Goal: Task Accomplishment & Management: Use online tool/utility

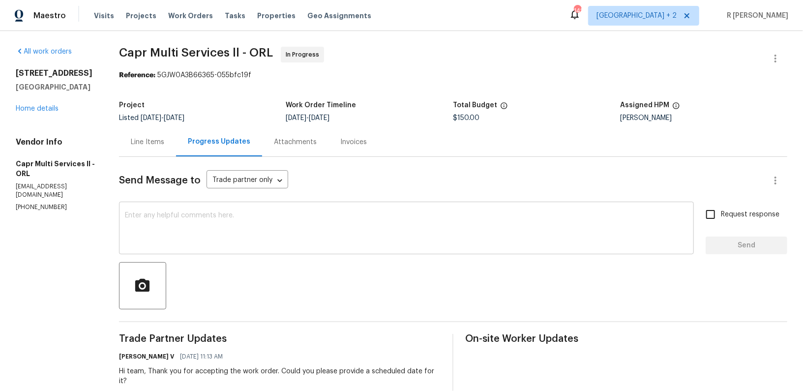
click at [270, 216] on textarea at bounding box center [406, 229] width 563 height 34
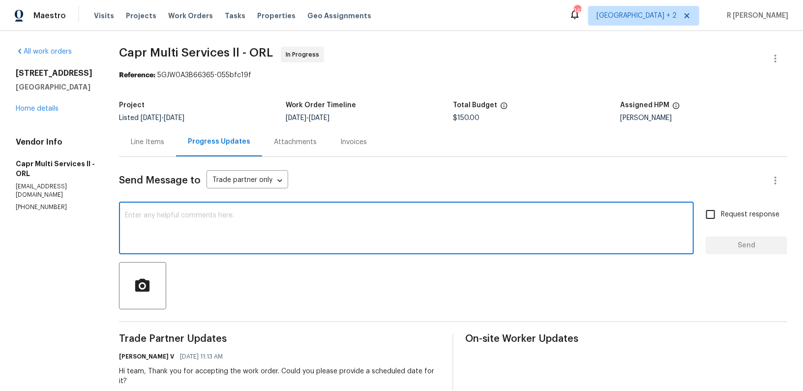
paste textarea "Hi Team, can we get a status update on the work order? Thanks!"
type textarea "Hi Team, can we get a status update on the work order? Thanks!"
click at [743, 249] on span "Send" at bounding box center [747, 245] width 66 height 12
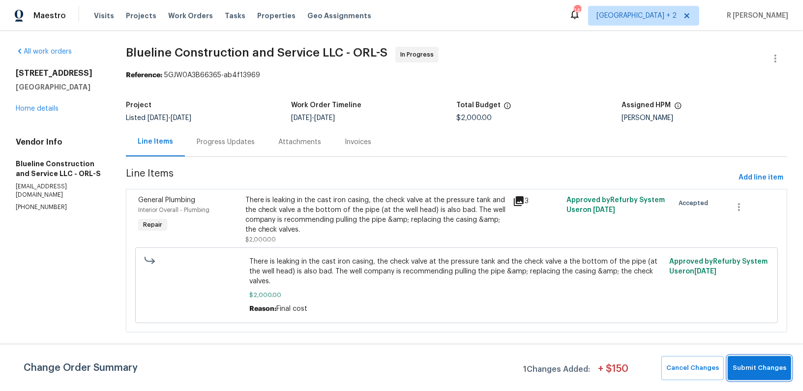
click at [763, 361] on button "Submit Changes" at bounding box center [759, 368] width 63 height 24
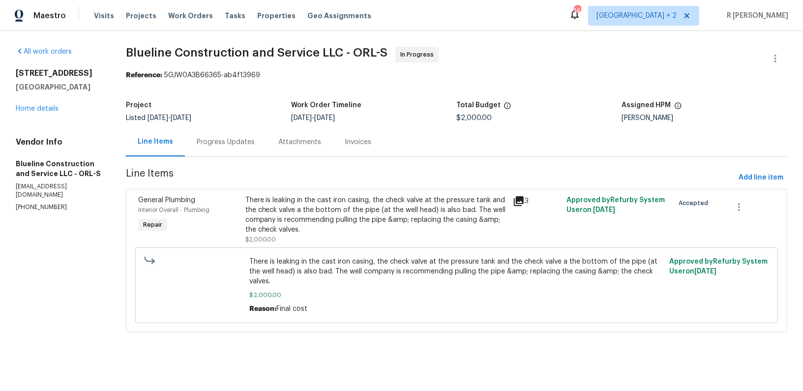
click at [243, 145] on div "Progress Updates" at bounding box center [226, 142] width 58 height 10
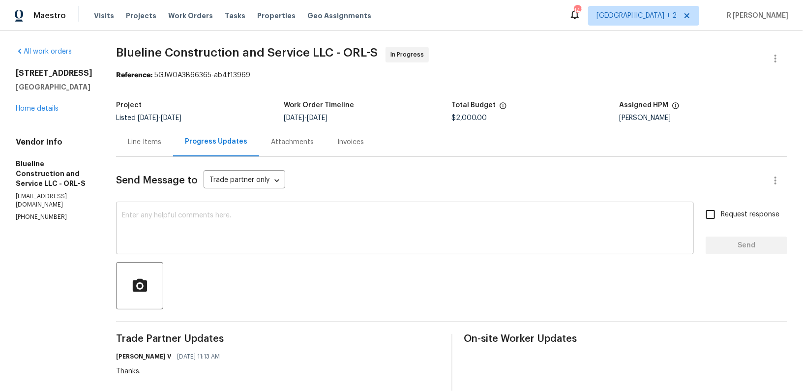
click at [274, 223] on textarea at bounding box center [405, 229] width 566 height 34
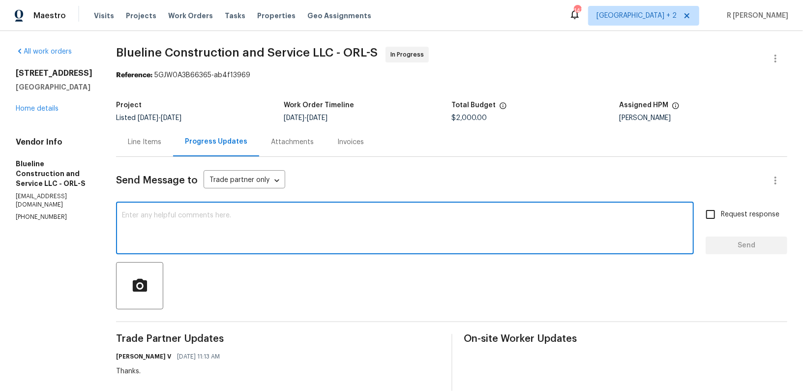
paste textarea "Hi Team, can we get a status update on the work order? Thanks!"
type textarea "Hi Team, can we get a status update on the work order? Thanks!"
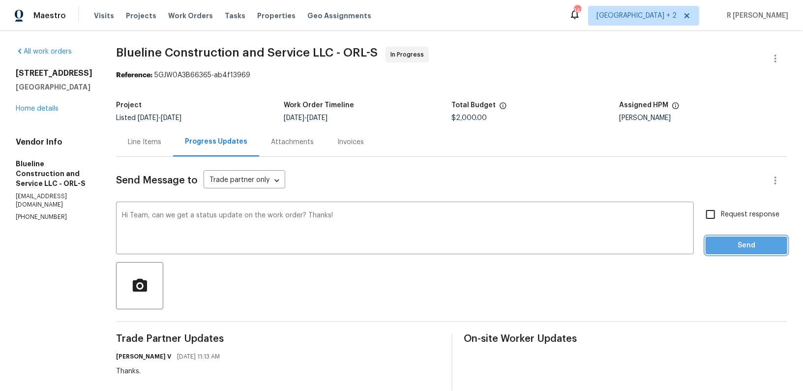
click at [728, 248] on span "Send" at bounding box center [747, 245] width 66 height 12
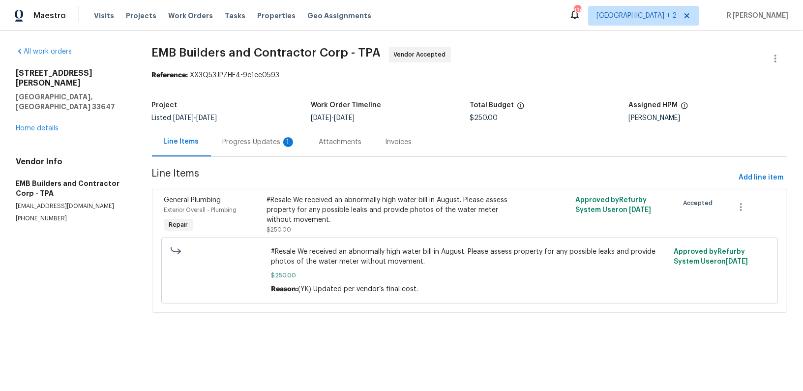
click at [256, 151] on div "Progress Updates 1" at bounding box center [259, 141] width 96 height 29
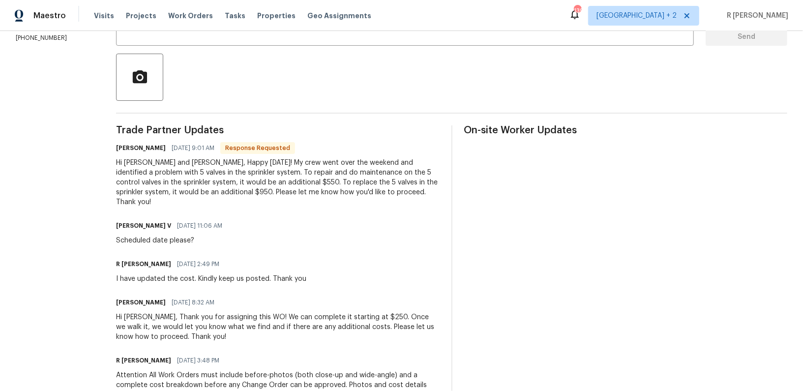
scroll to position [227, 0]
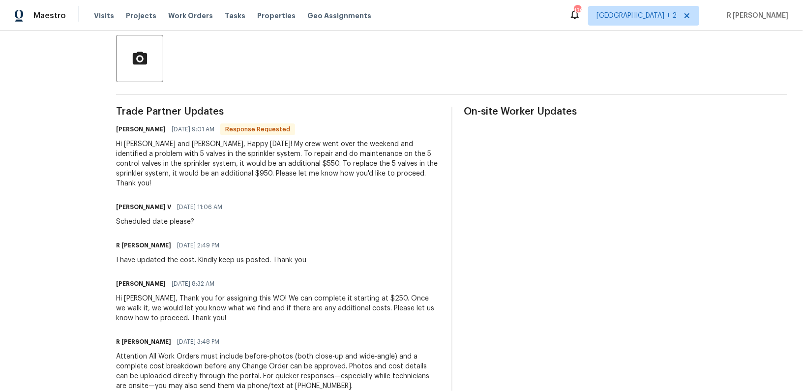
click at [373, 277] on div "Andrea Bustamante 09/11/2025 8:32 AM" at bounding box center [278, 284] width 324 height 14
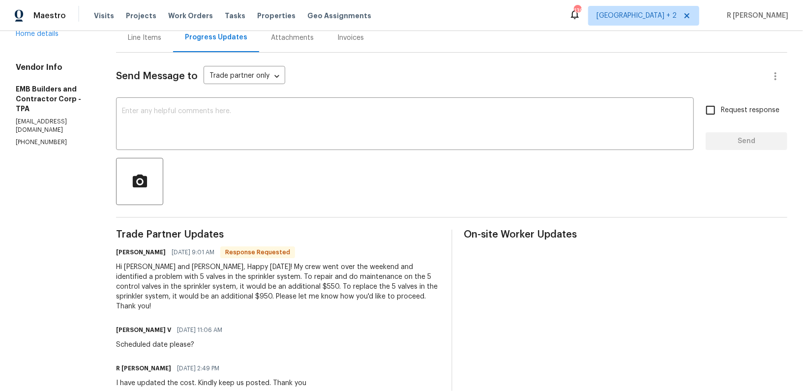
scroll to position [0, 0]
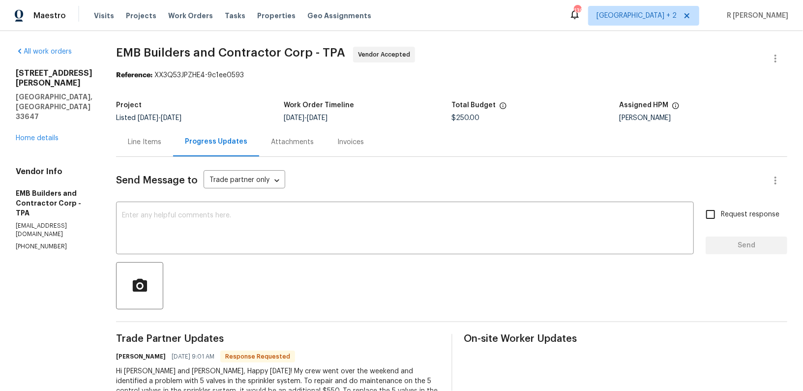
click at [30, 114] on div "18122 Sugar Brooke Dr Tampa, FL 33647 Home details" at bounding box center [54, 105] width 77 height 75
click at [27, 135] on link "Home details" at bounding box center [37, 138] width 43 height 7
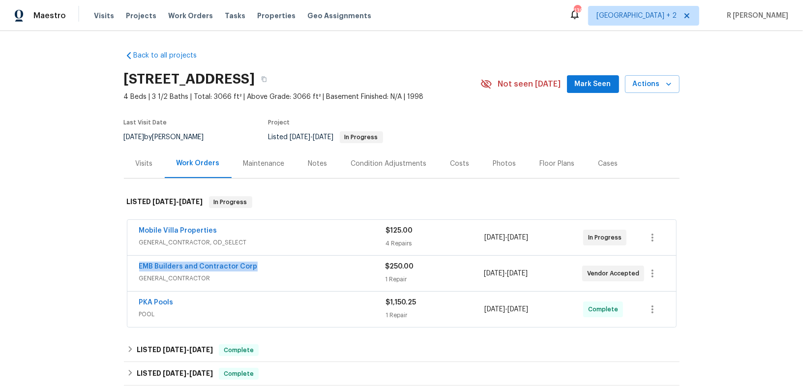
drag, startPoint x: 263, startPoint y: 265, endPoint x: 0, endPoint y: 247, distance: 263.2
click at [0, 247] on div "Back to all projects 18122 Sugar Brooke Dr, Tampa, FL 33647 4 Beds | 3 1/2 Bath…" at bounding box center [401, 211] width 803 height 360
click at [273, 268] on div "EMB Builders and Contractor Corp" at bounding box center [262, 268] width 246 height 12
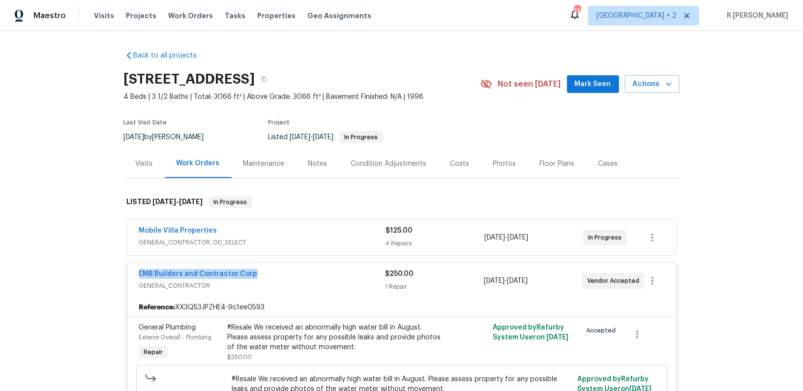
drag, startPoint x: 269, startPoint y: 273, endPoint x: 65, endPoint y: 238, distance: 207.0
click at [65, 238] on div "Back to all projects 18122 Sugar Brooke Dr, Tampa, FL 33647 4 Beds | 3 1/2 Bath…" at bounding box center [401, 211] width 803 height 360
click at [269, 285] on span "GENERAL_CONTRACTOR" at bounding box center [262, 286] width 246 height 10
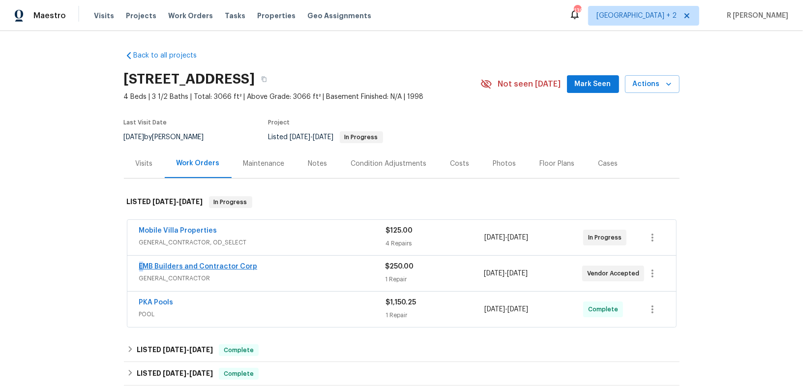
drag, startPoint x: 266, startPoint y: 268, endPoint x: 142, endPoint y: 265, distance: 124.5
click at [142, 265] on div "EMB Builders and Contractor Corp" at bounding box center [262, 268] width 246 height 12
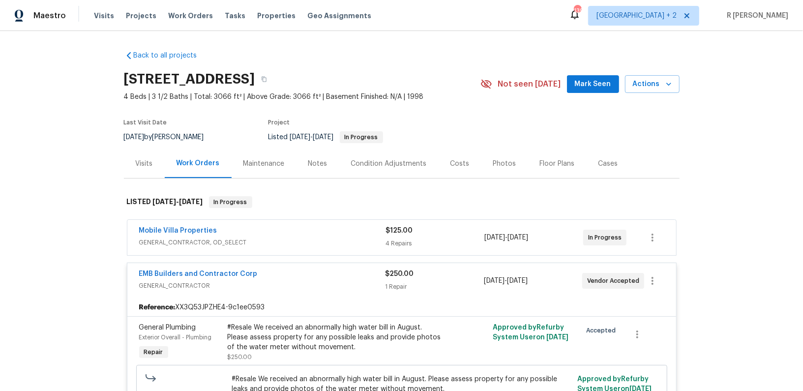
click at [283, 276] on div "EMB Builders and Contractor Corp" at bounding box center [262, 275] width 246 height 12
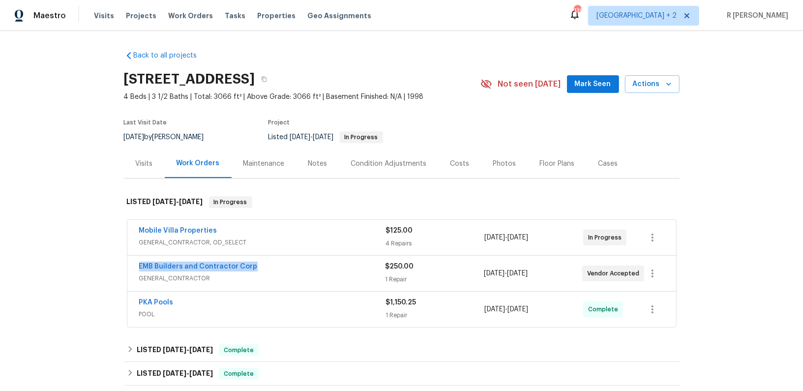
drag, startPoint x: 270, startPoint y: 267, endPoint x: 126, endPoint y: 267, distance: 144.1
click at [127, 267] on div "EMB Builders and Contractor Corp GENERAL_CONTRACTOR $250.00 1 Repair 9/10/2025 …" at bounding box center [401, 273] width 549 height 35
copy link "EMB Builders and Contractor Corp"
click at [180, 269] on span "EMB Builders and Contractor Corp" at bounding box center [198, 267] width 119 height 10
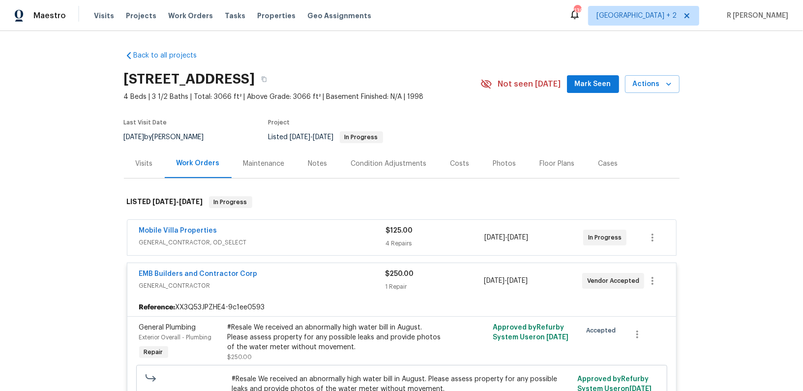
click at [165, 269] on span "EMB Builders and Contractor Corp" at bounding box center [198, 274] width 119 height 10
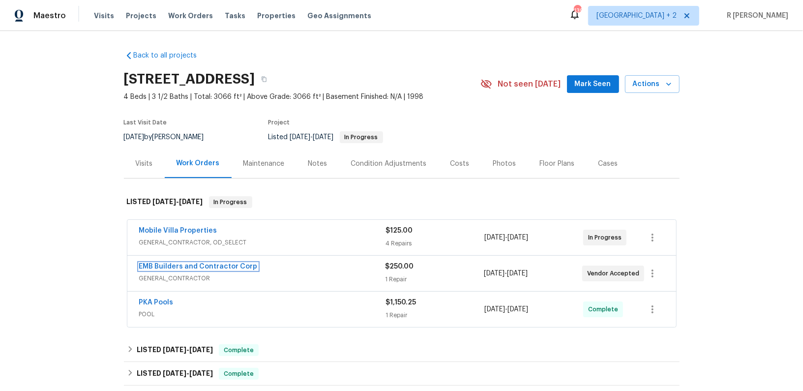
click at [165, 269] on link "EMB Builders and Contractor Corp" at bounding box center [198, 266] width 119 height 7
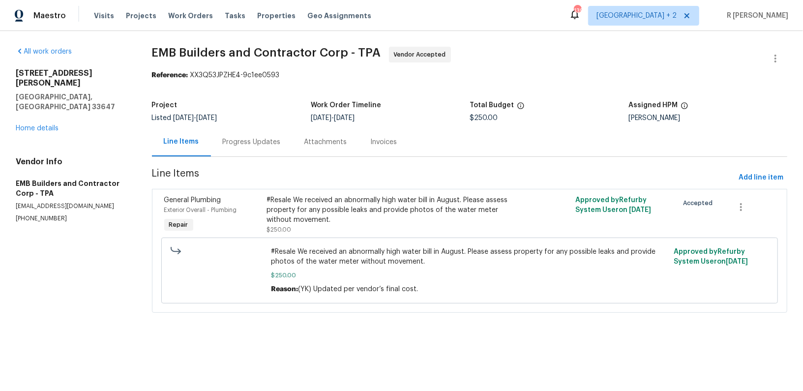
click at [252, 141] on div "Progress Updates" at bounding box center [252, 142] width 58 height 10
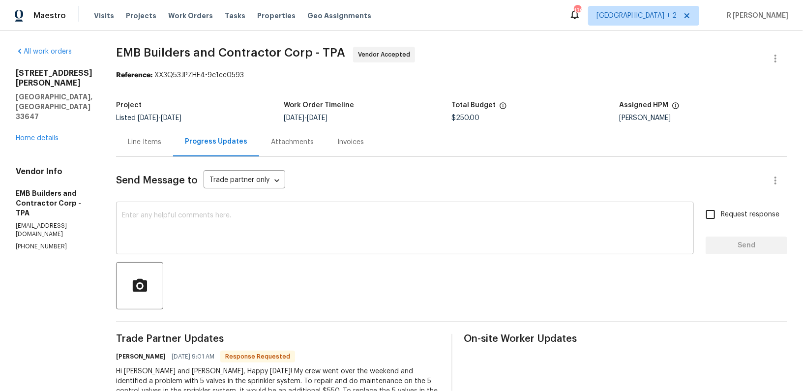
click at [219, 204] on div "x ​" at bounding box center [405, 229] width 578 height 50
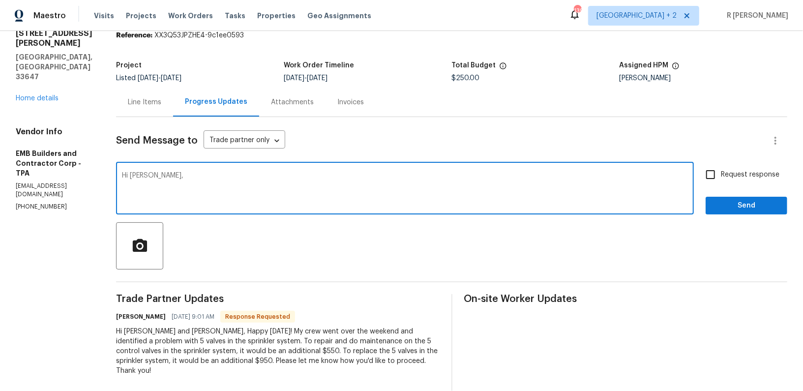
scroll to position [42, 0]
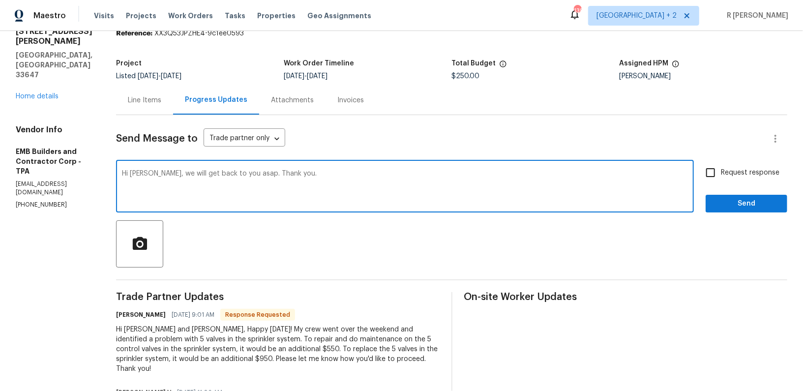
type textarea "Hi Andrea, we will get back to you asap. Thank you."
click at [750, 204] on span "Send" at bounding box center [747, 204] width 66 height 12
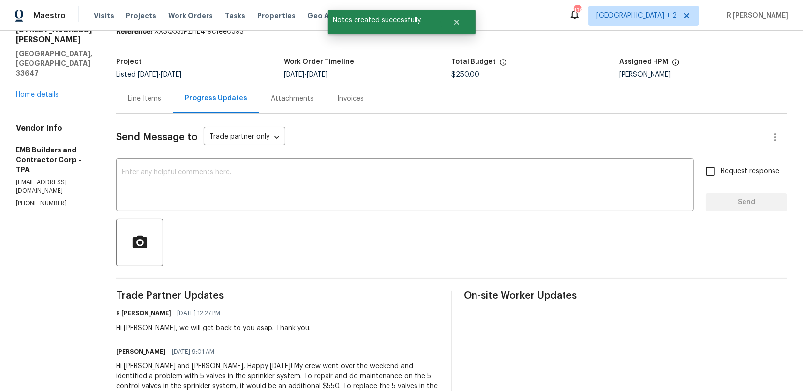
scroll to position [134, 0]
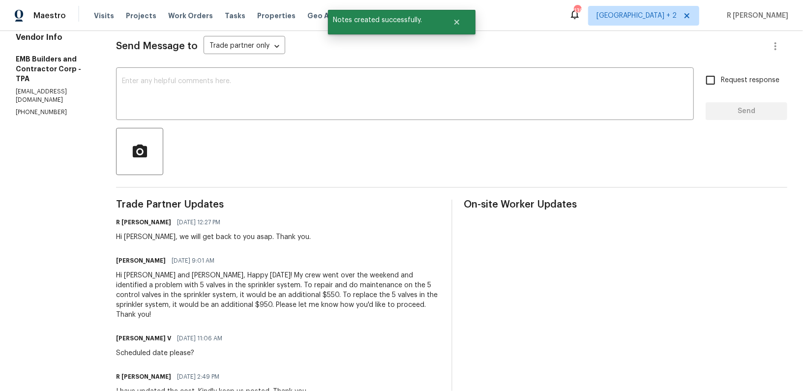
click at [288, 290] on div "Hi Divya and Yogesh, Happy Monday! My crew went over the weekend and identified…" at bounding box center [278, 294] width 324 height 49
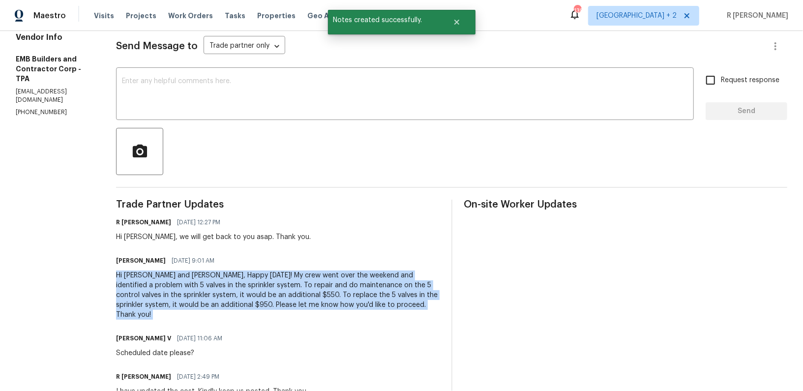
click at [288, 290] on div "Hi Divya and Yogesh, Happy Monday! My crew went over the weekend and identified…" at bounding box center [278, 294] width 324 height 49
copy div "Hi Divya and Yogesh, Happy Monday! My crew went over the weekend and identified…"
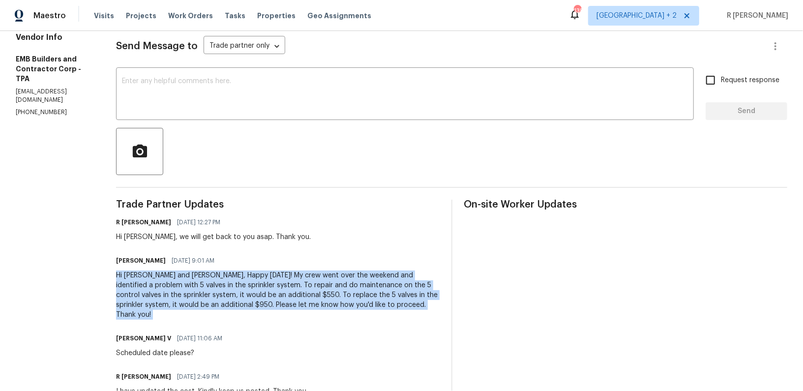
click at [89, 107] on section "All work orders 18122 Sugar Brooke Dr Tampa, FL 33647 Home details Vendor Info …" at bounding box center [54, 256] width 77 height 689
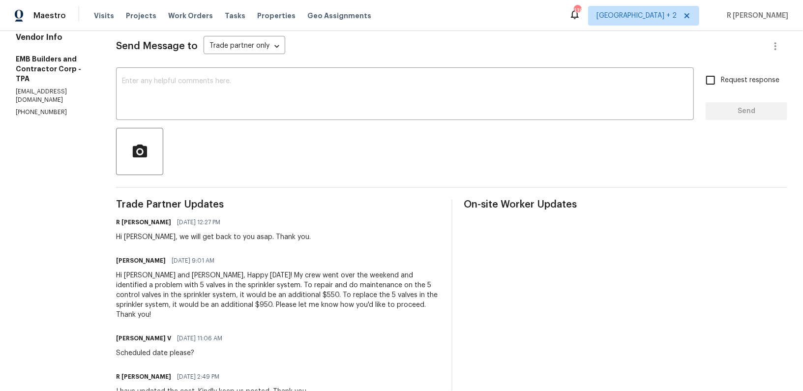
scroll to position [0, 0]
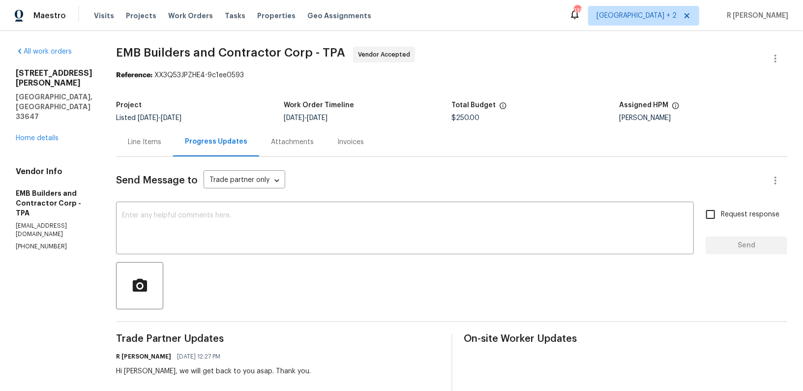
click at [143, 146] on div "Line Items" at bounding box center [144, 142] width 33 height 10
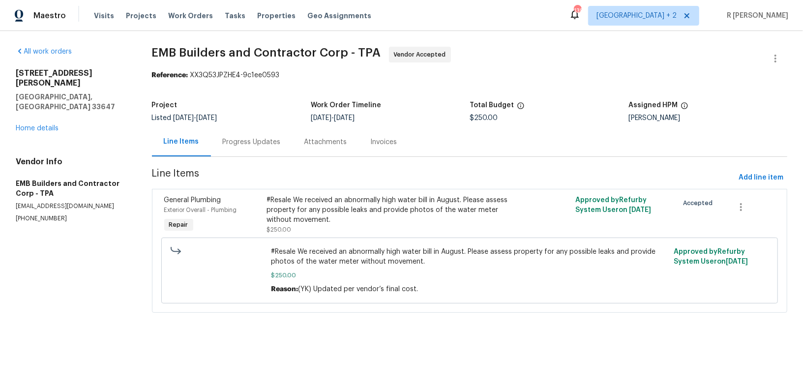
click at [349, 213] on div "#Resale We received an abnormally high water bill in August. Please assess prop…" at bounding box center [392, 210] width 251 height 30
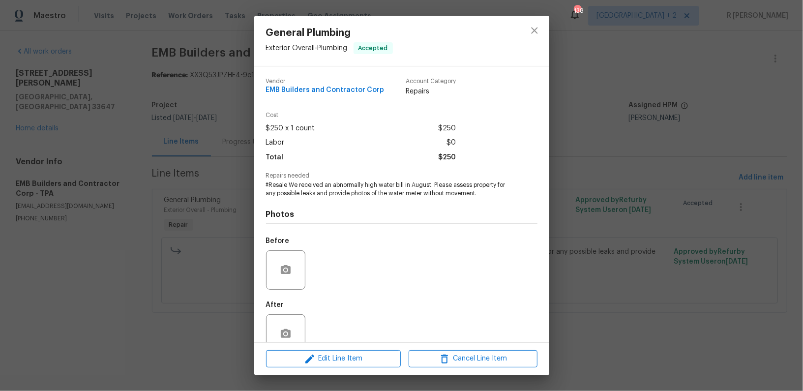
click at [366, 195] on span "#Resale We received an abnormally high water bill in August. Please assess prop…" at bounding box center [388, 189] width 244 height 17
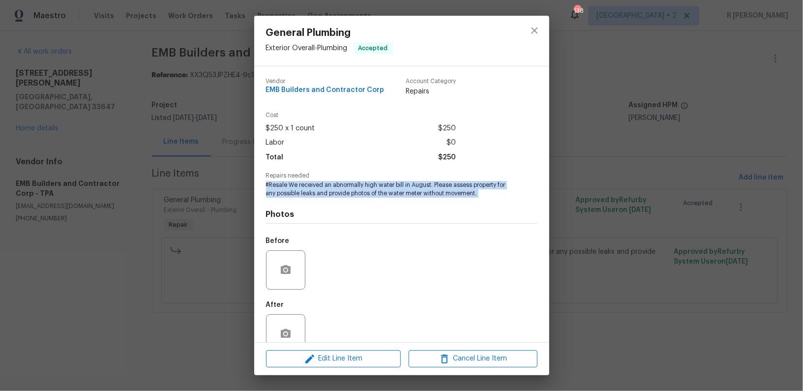
click at [366, 195] on span "#Resale We received an abnormally high water bill in August. Please assess prop…" at bounding box center [388, 189] width 244 height 17
copy span "#Resale We received an abnormally high water bill in August. Please assess prop…"
click at [535, 28] on icon "close" at bounding box center [535, 31] width 12 height 12
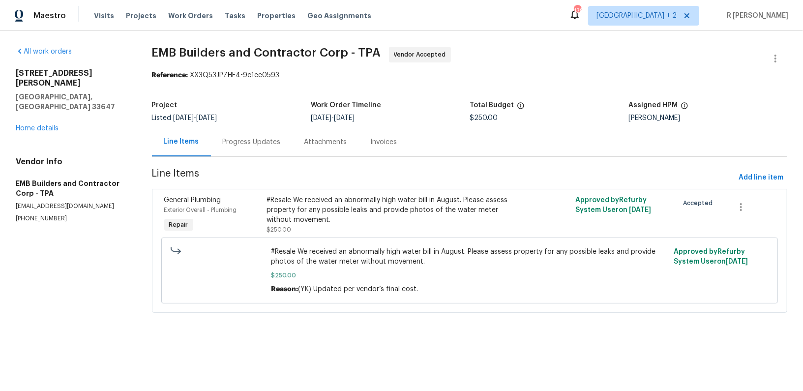
click at [265, 145] on div "Progress Updates" at bounding box center [252, 142] width 58 height 10
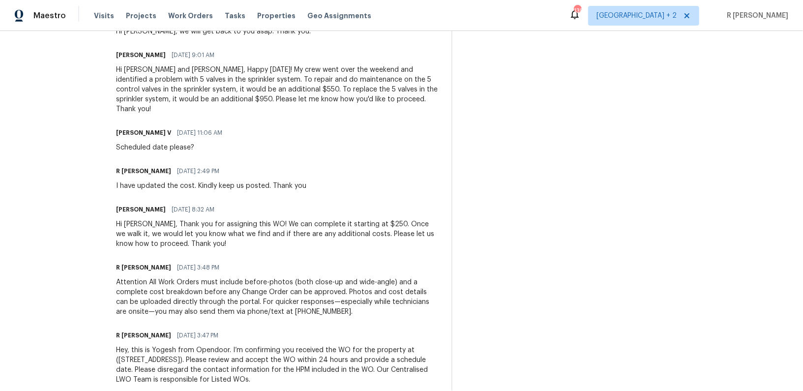
scroll to position [341, 0]
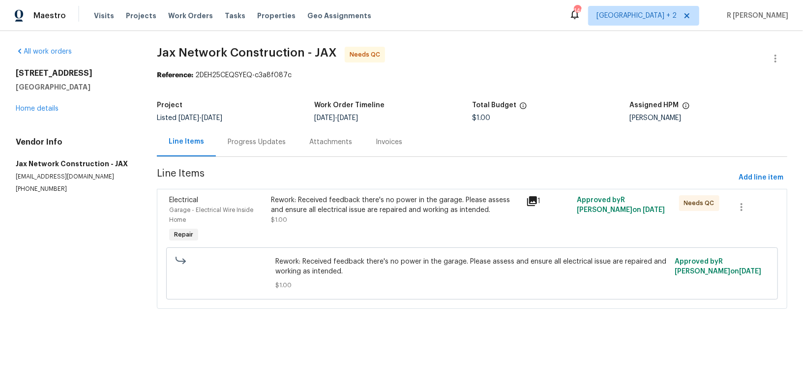
click at [250, 146] on div "Progress Updates" at bounding box center [257, 142] width 58 height 10
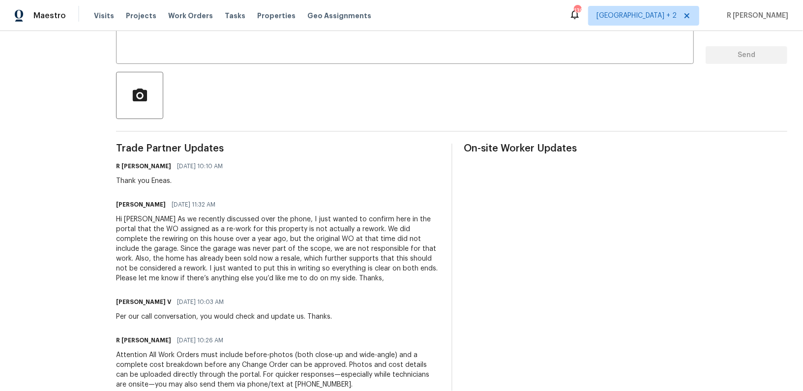
scroll to position [92, 0]
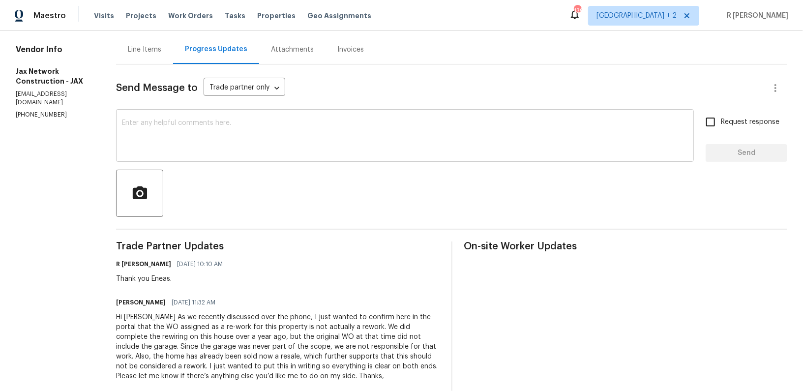
click at [203, 145] on textarea at bounding box center [405, 136] width 566 height 34
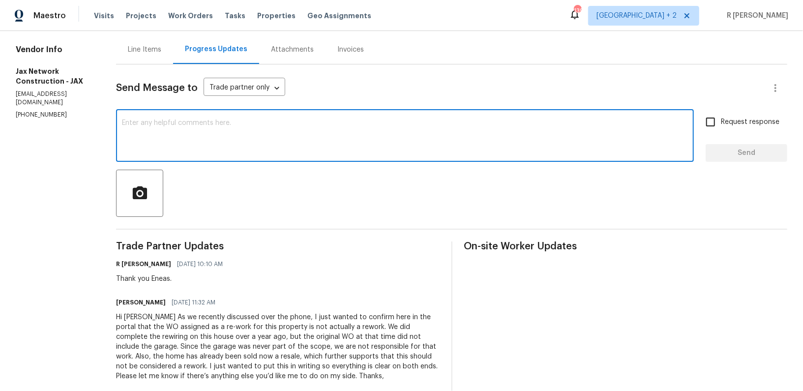
click at [203, 145] on textarea at bounding box center [405, 136] width 566 height 34
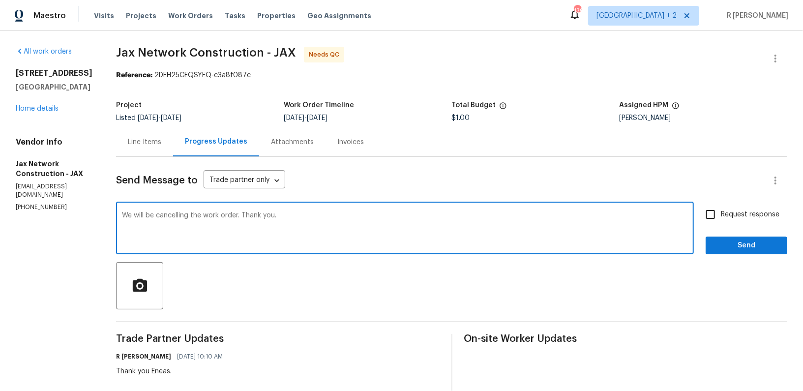
type textarea "We will be cancelling the work order. Thank you."
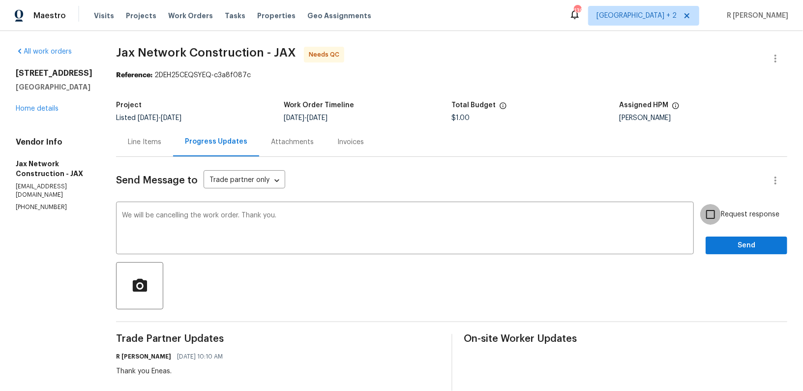
click at [710, 215] on input "Request response" at bounding box center [710, 214] width 21 height 21
checkbox input "false"
click at [744, 251] on span "Send" at bounding box center [747, 245] width 66 height 12
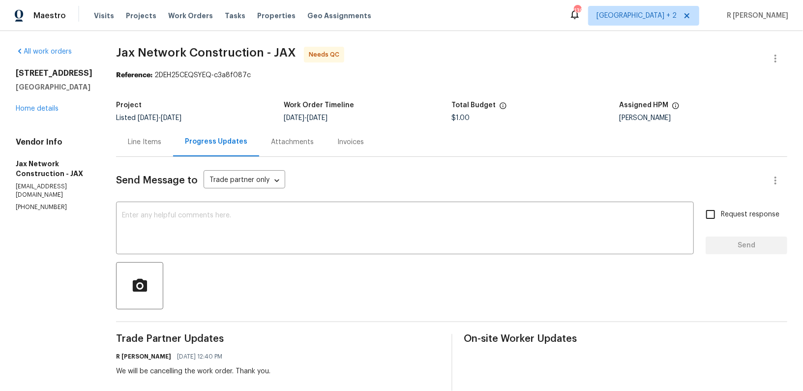
click at [157, 140] on div "Line Items" at bounding box center [144, 142] width 33 height 10
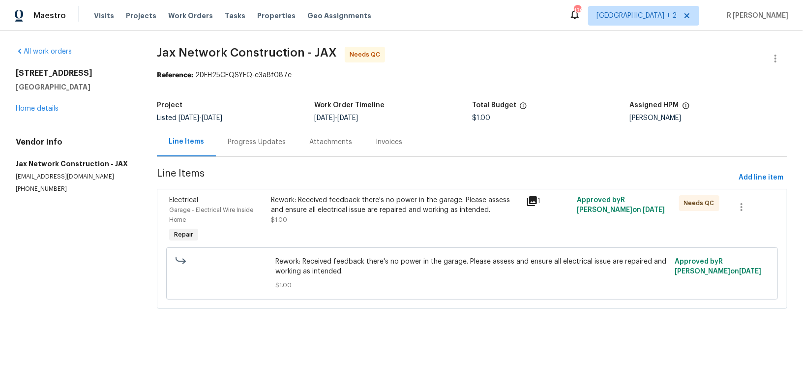
click at [332, 217] on div "Rework: Received feedback there's no power in the garage. Please assess and ens…" at bounding box center [395, 210] width 249 height 30
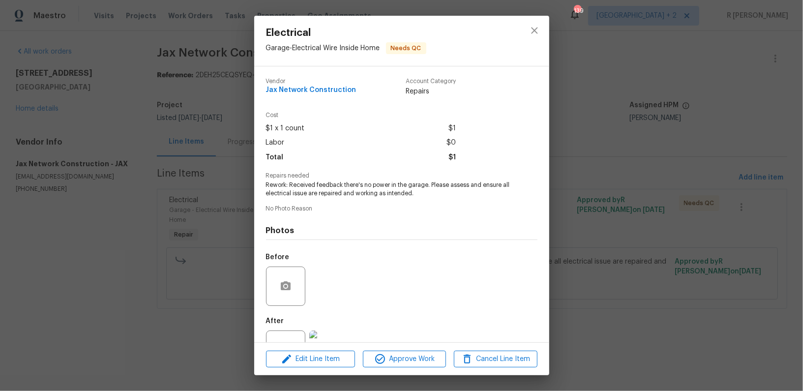
scroll to position [37, 0]
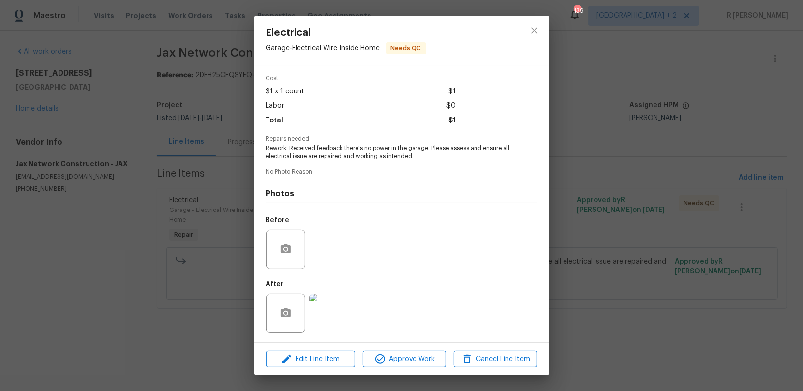
click at [330, 320] on img at bounding box center [328, 313] width 39 height 39
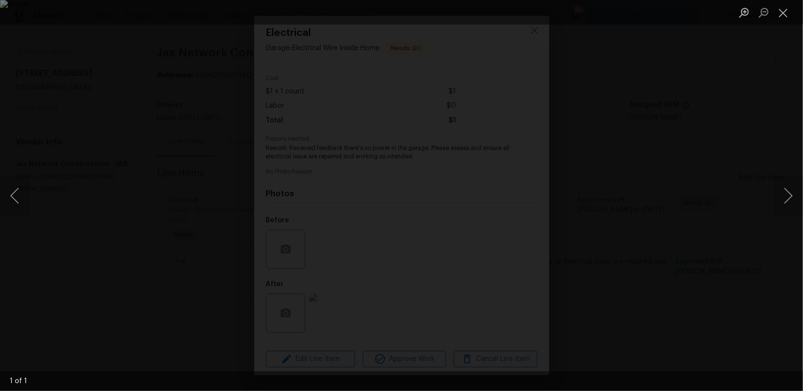
click at [783, 21] on li "Lightbox" at bounding box center [784, 12] width 20 height 25
click at [786, 10] on button "Close lightbox" at bounding box center [784, 12] width 20 height 17
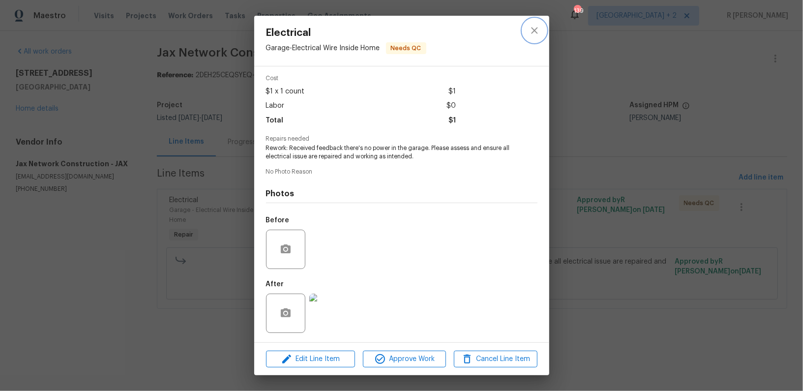
click at [534, 30] on icon "close" at bounding box center [534, 30] width 6 height 6
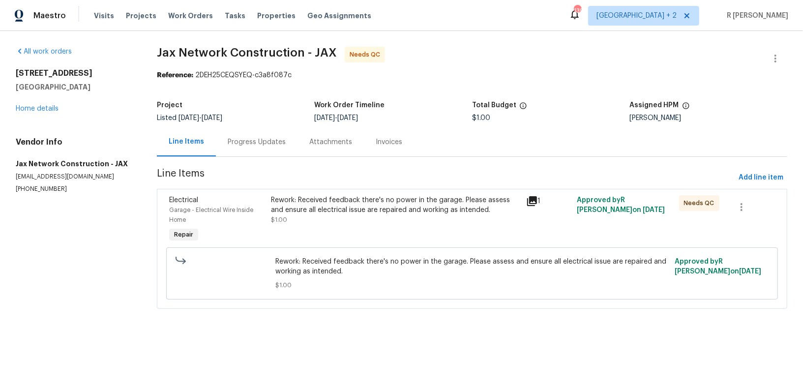
click at [771, 73] on div "Reference: 2DEH25CEQSYEQ-c3a8f087c" at bounding box center [472, 75] width 630 height 10
click at [775, 58] on icon "button" at bounding box center [776, 59] width 2 height 8
click at [722, 55] on li "Edit" at bounding box center [743, 58] width 106 height 16
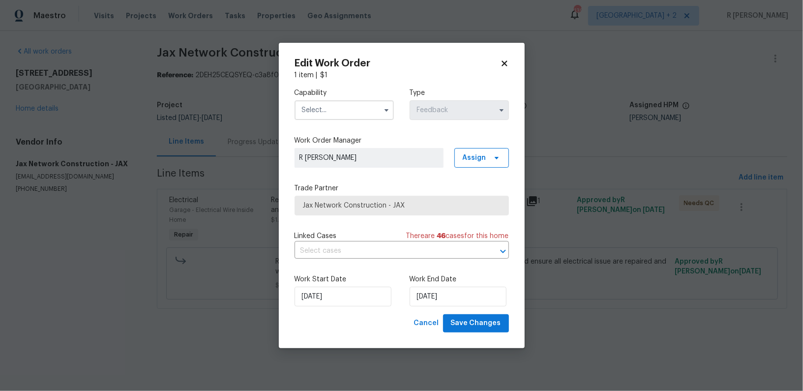
click at [330, 107] on input "text" at bounding box center [344, 110] width 99 height 20
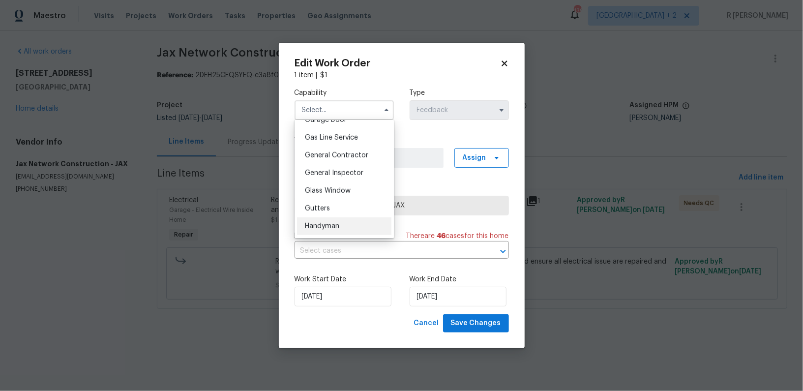
scroll to position [444, 0]
click at [310, 155] on span "General Contractor" at bounding box center [336, 157] width 63 height 7
type input "General Contractor"
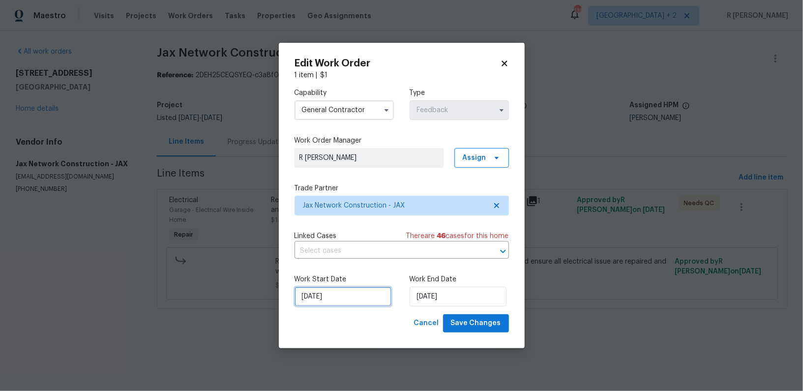
click at [354, 299] on input "11/09/2025" at bounding box center [343, 297] width 97 height 20
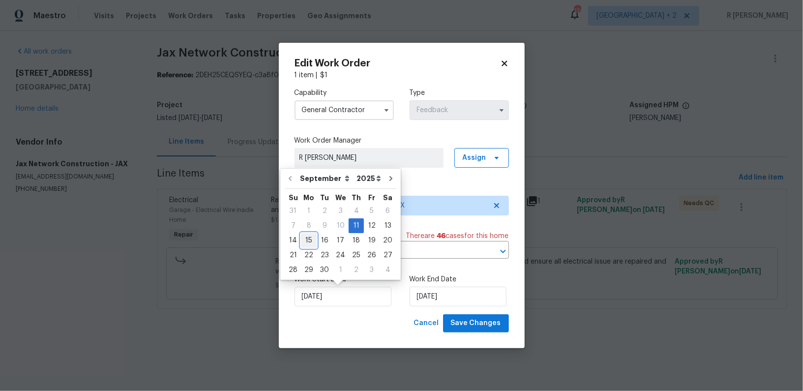
click at [311, 235] on div "15" at bounding box center [309, 241] width 16 height 14
type input "[DATE]"
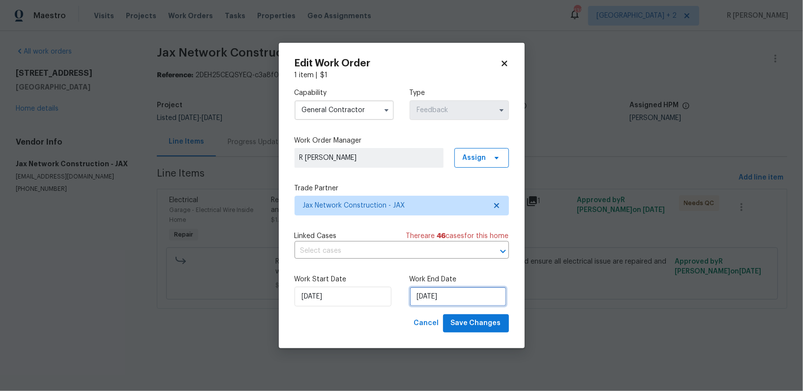
click at [448, 288] on input "[DATE]" at bounding box center [458, 297] width 97 height 20
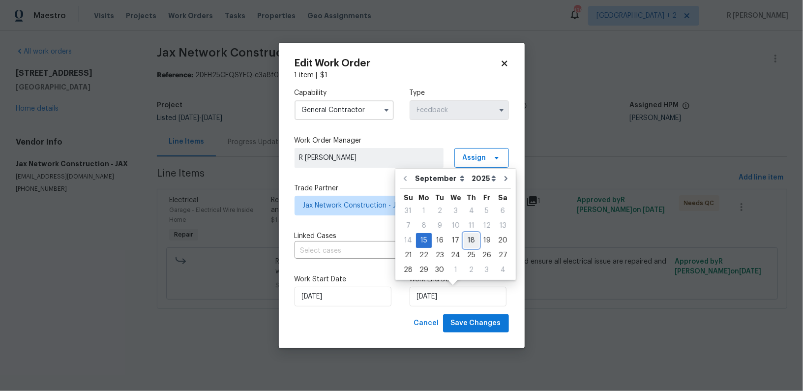
click at [467, 243] on div "18" at bounding box center [471, 241] width 15 height 14
type input "[DATE]"
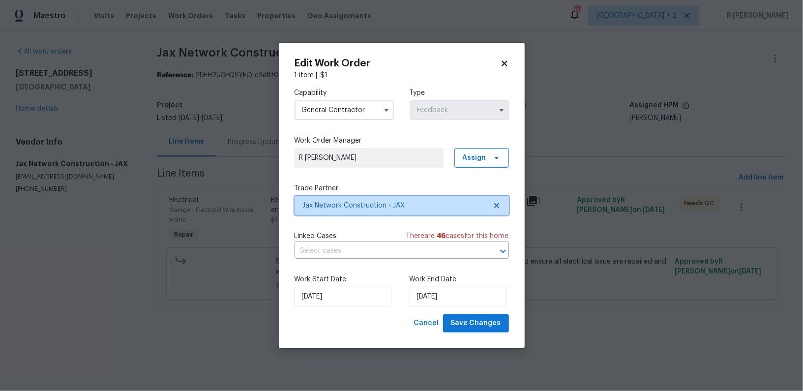
click at [367, 202] on span "Jax Network Construction - JAX" at bounding box center [394, 206] width 183 height 10
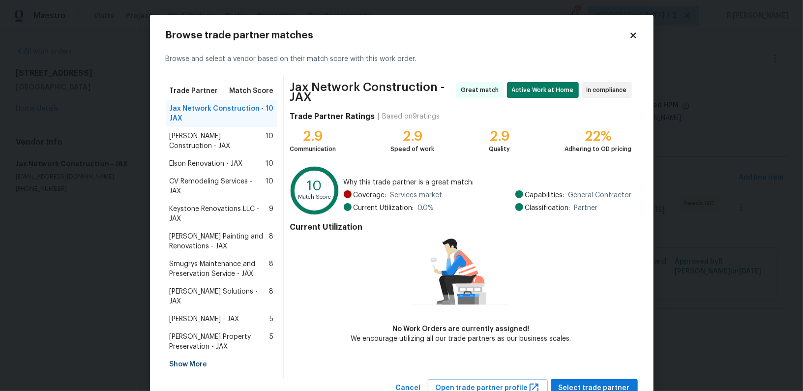
scroll to position [16, 0]
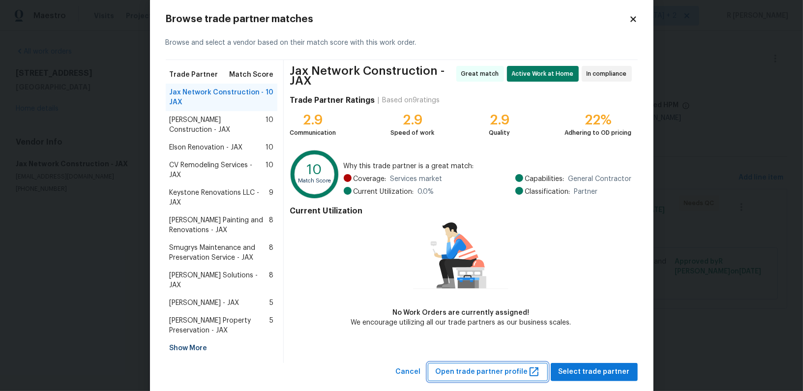
click at [497, 366] on span "Open trade partner profile" at bounding box center [488, 372] width 104 height 12
click at [418, 366] on span "Cancel" at bounding box center [408, 372] width 25 height 12
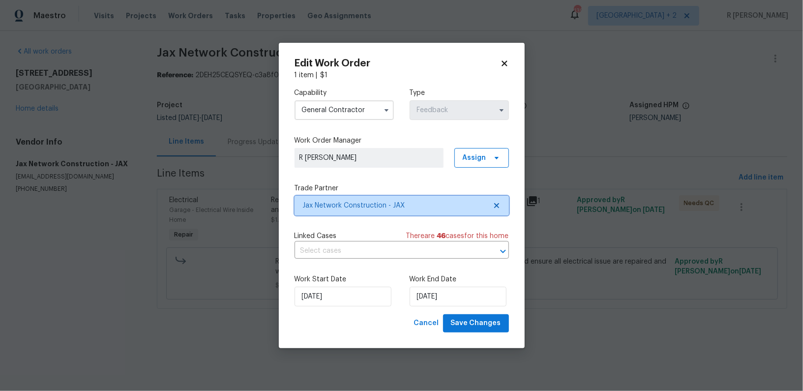
scroll to position [0, 0]
click at [338, 116] on input "General Contractor" at bounding box center [344, 110] width 99 height 20
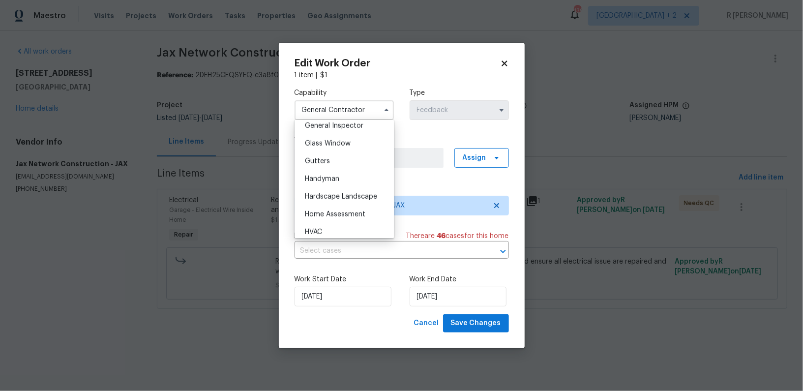
scroll to position [478, 0]
click at [326, 193] on span "Handyman" at bounding box center [322, 193] width 34 height 7
type input "Handyman"
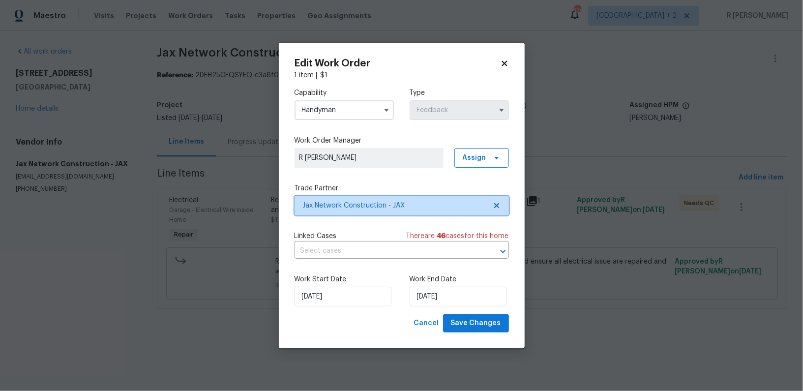
click at [353, 204] on span "Jax Network Construction - JAX" at bounding box center [394, 206] width 183 height 10
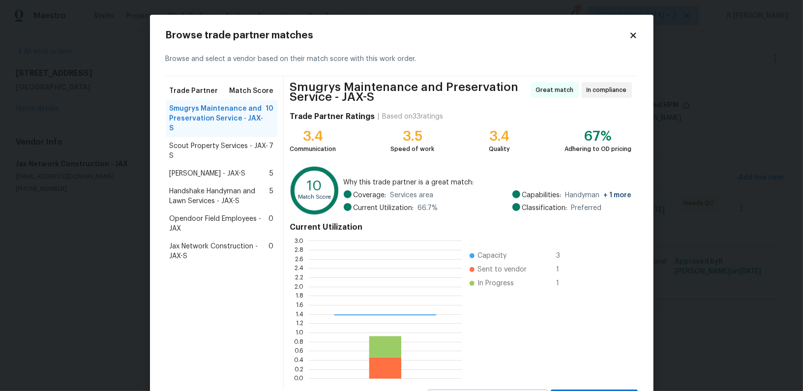
scroll to position [138, 153]
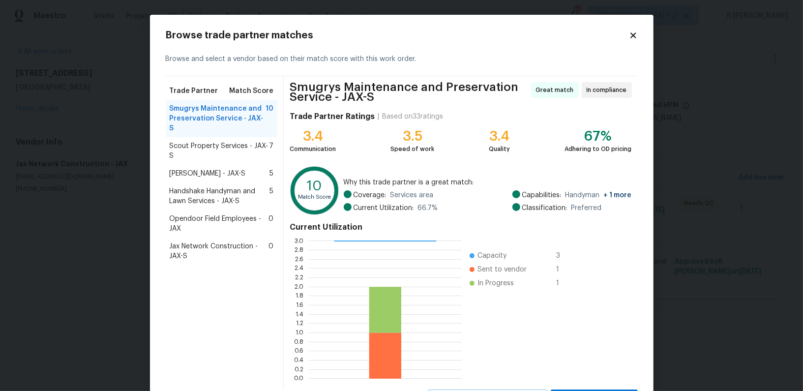
click at [187, 121] on span "Smugrys Maintenance and Preservation Service - JAX-S" at bounding box center [218, 119] width 96 height 30
click at [188, 141] on span "Scout Property Services - JAX-S" at bounding box center [220, 151] width 100 height 20
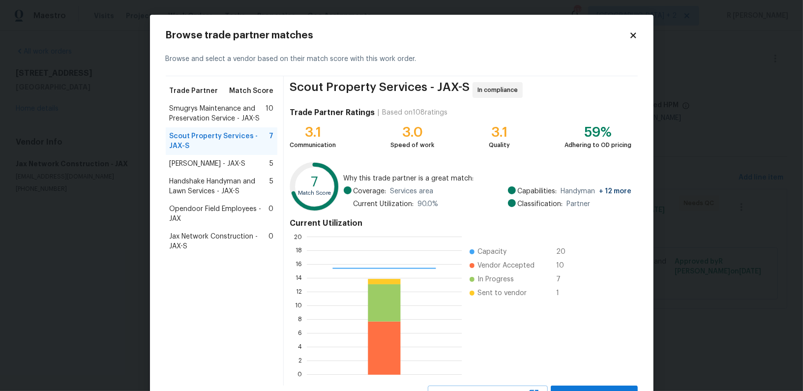
scroll to position [42, 0]
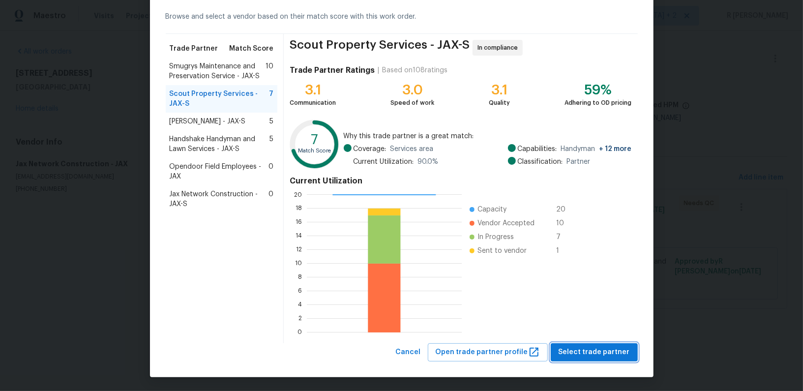
click at [614, 358] on button "Select trade partner" at bounding box center [594, 352] width 87 height 18
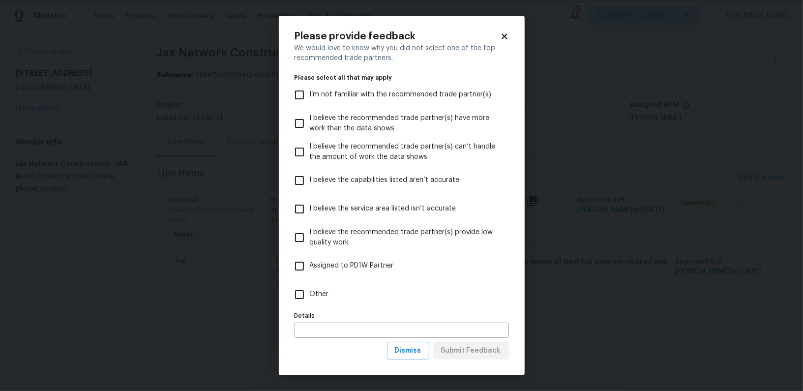
click at [614, 336] on body "Maestro Visits Projects Work Orders Tasks Properties Geo Assignments 139 Nashvi…" at bounding box center [401, 168] width 803 height 336
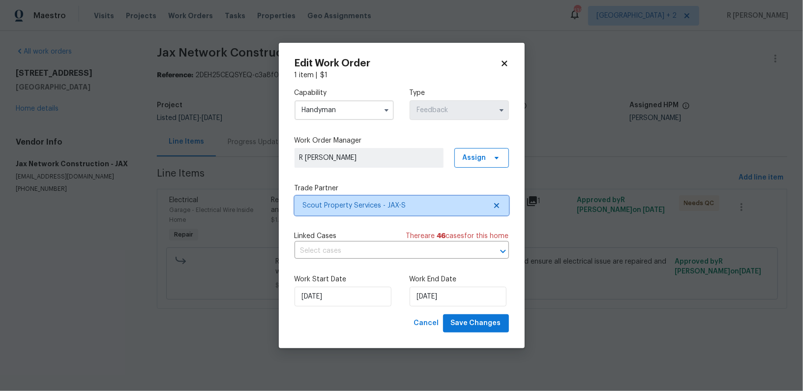
scroll to position [0, 0]
click at [365, 238] on div "Linked Cases There are 46 case s for this home" at bounding box center [402, 236] width 214 height 10
click at [357, 246] on input "text" at bounding box center [388, 250] width 187 height 15
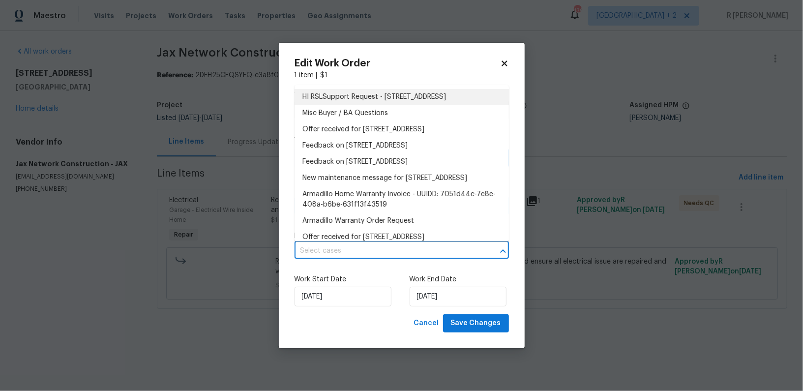
click at [349, 105] on li "HI RSLSupport Request - 3686 Smithfield St, Jacksonville, FL 32217" at bounding box center [402, 97] width 214 height 16
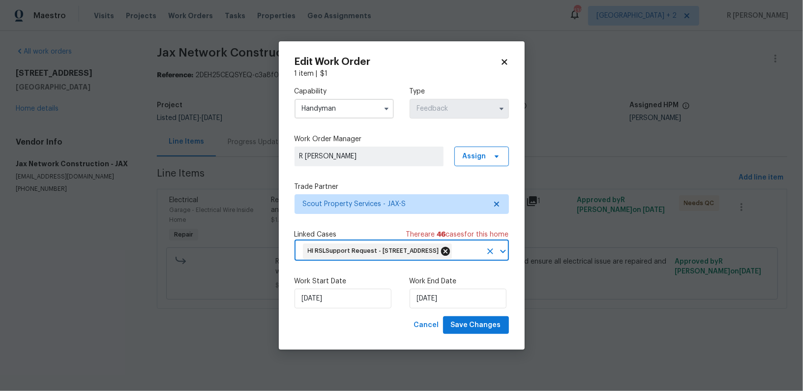
click at [449, 247] on icon at bounding box center [445, 251] width 9 height 9
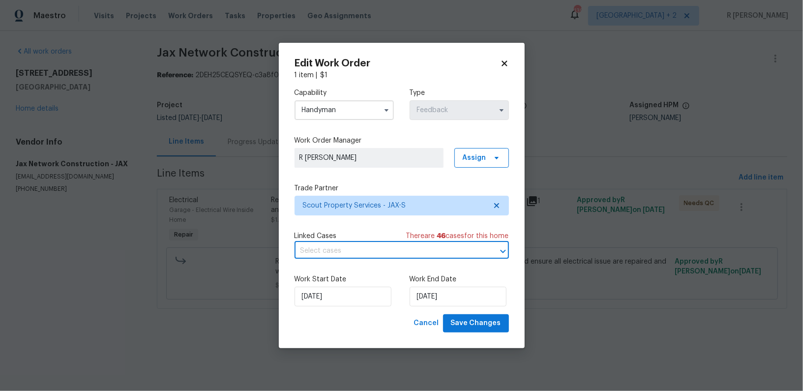
click at [382, 253] on input "text" at bounding box center [388, 250] width 187 height 15
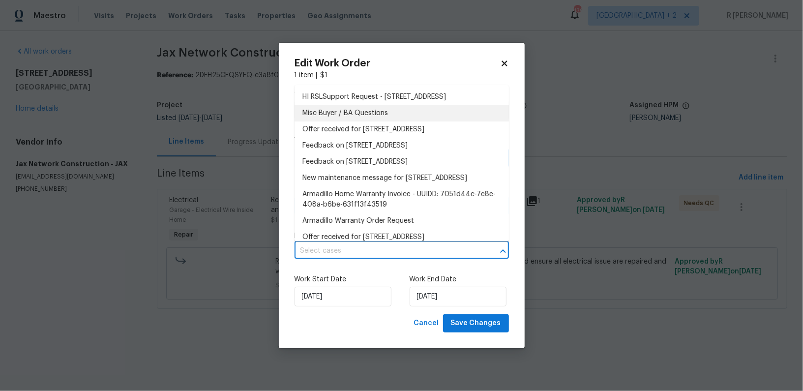
click at [335, 121] on li "Misc Buyer / BA Questions" at bounding box center [402, 113] width 214 height 16
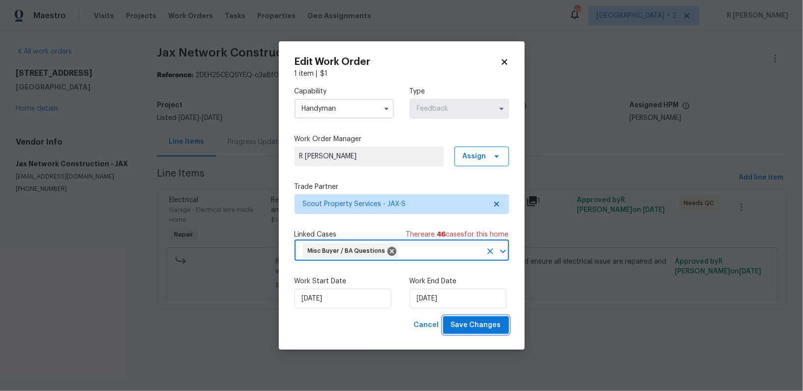
click at [476, 329] on span "Save Changes" at bounding box center [476, 325] width 50 height 12
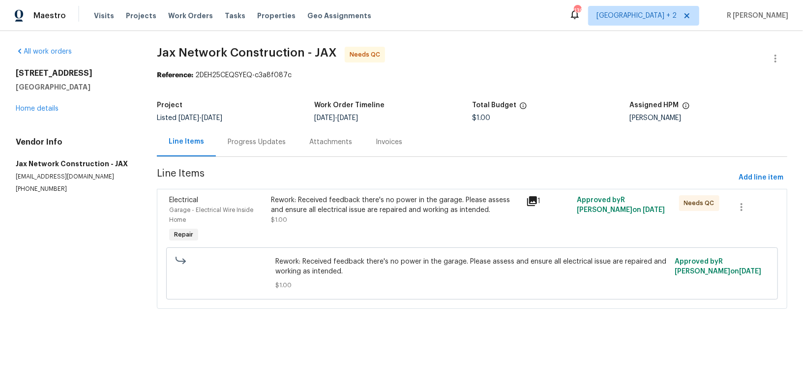
click at [332, 213] on div "Rework: Received feedback there's no power in the garage. Please assess and ens…" at bounding box center [395, 205] width 249 height 20
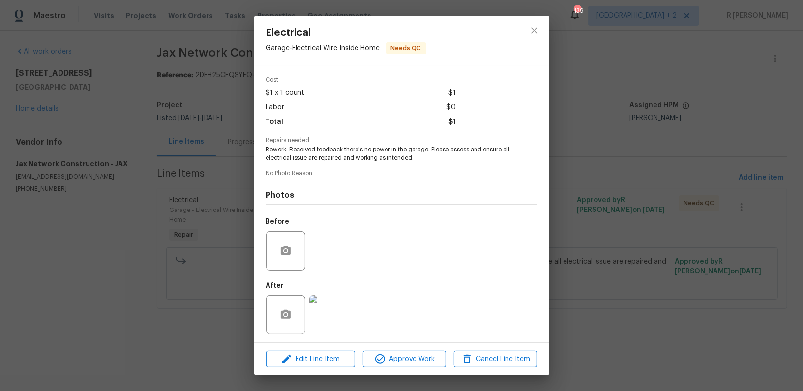
scroll to position [37, 0]
click at [339, 327] on img at bounding box center [328, 313] width 39 height 39
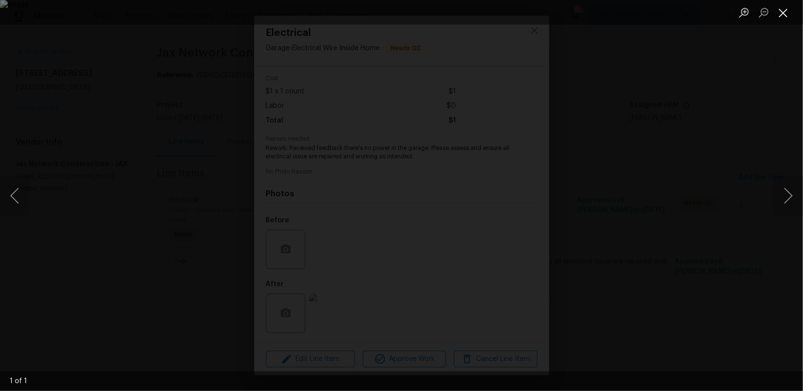
click at [786, 8] on button "Close lightbox" at bounding box center [784, 12] width 20 height 17
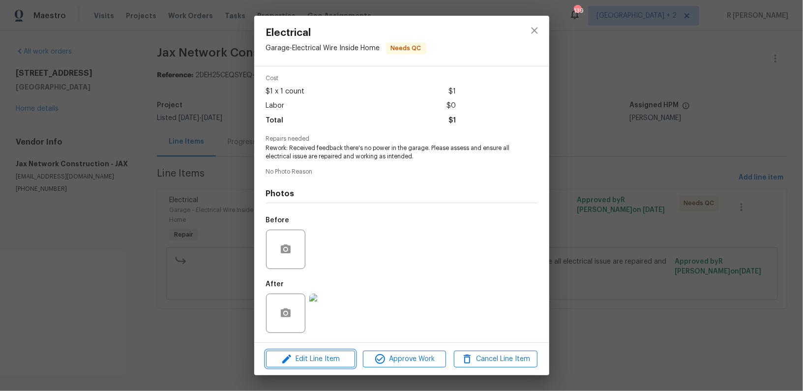
click at [308, 364] on span "Edit Line Item" at bounding box center [310, 359] width 83 height 12
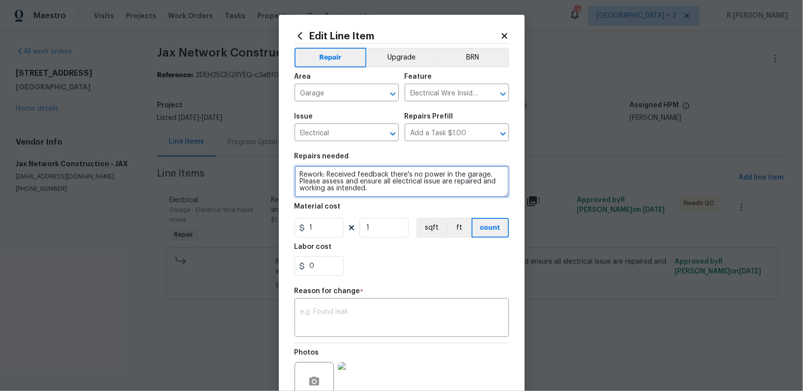
click at [309, 174] on textarea "Rework: Received feedback there's no power in the garage. Please assess and ens…" at bounding box center [402, 181] width 214 height 31
type textarea "#Resale Received feedback there's no power in the garage. Please assess and ens…"
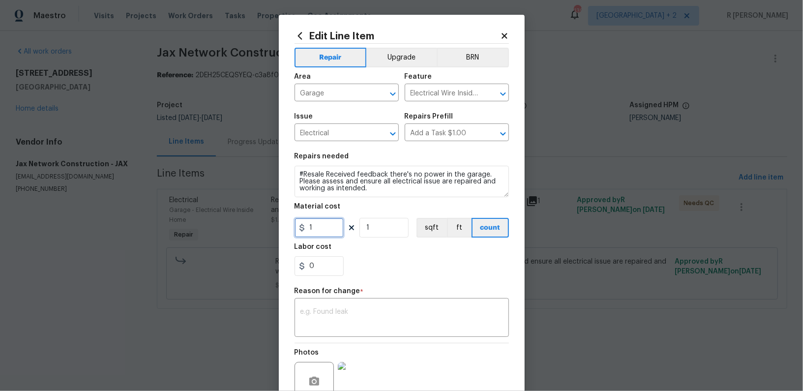
click at [317, 224] on input "1" at bounding box center [319, 228] width 49 height 20
type input "75"
click at [321, 332] on div "x ​" at bounding box center [402, 318] width 214 height 36
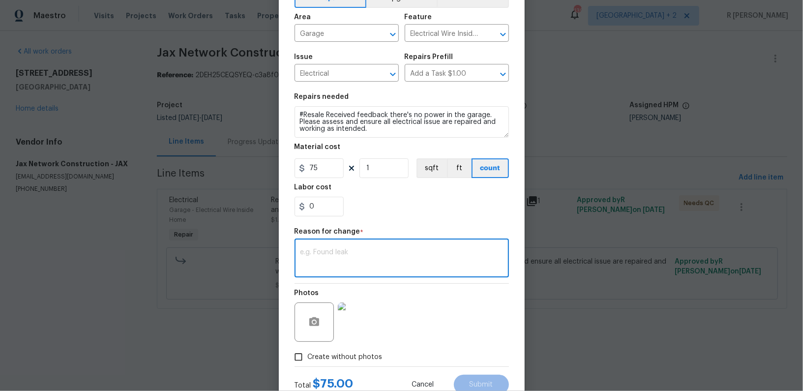
scroll to position [93, 0]
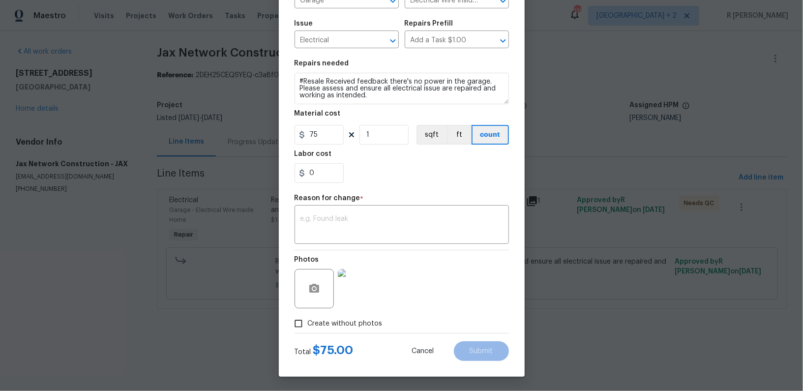
click at [351, 288] on img at bounding box center [357, 288] width 39 height 39
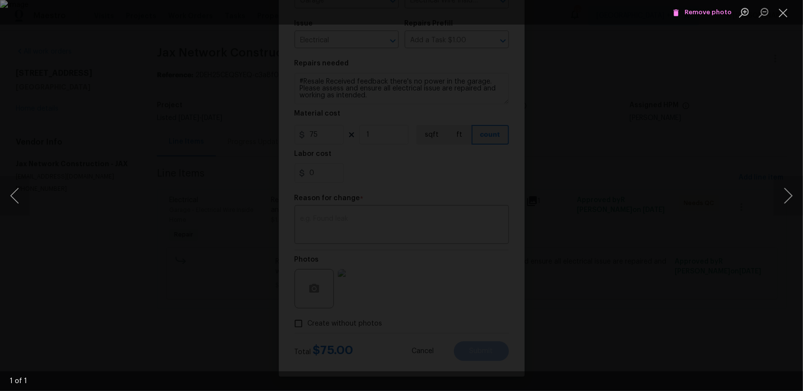
click at [710, 15] on span "Remove photo" at bounding box center [702, 12] width 59 height 11
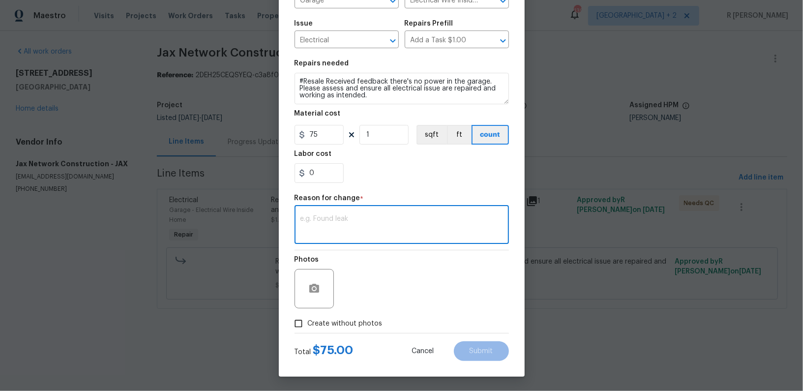
click at [352, 234] on textarea at bounding box center [401, 225] width 203 height 21
type textarea "Verbiage updated."
click at [482, 343] on button "Submit" at bounding box center [481, 351] width 55 height 20
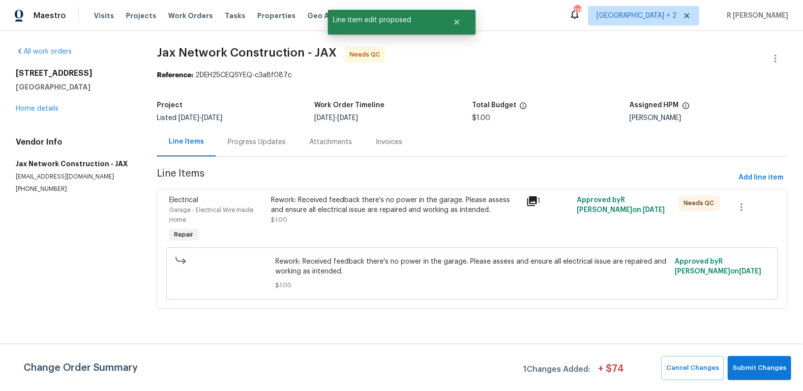
scroll to position [0, 0]
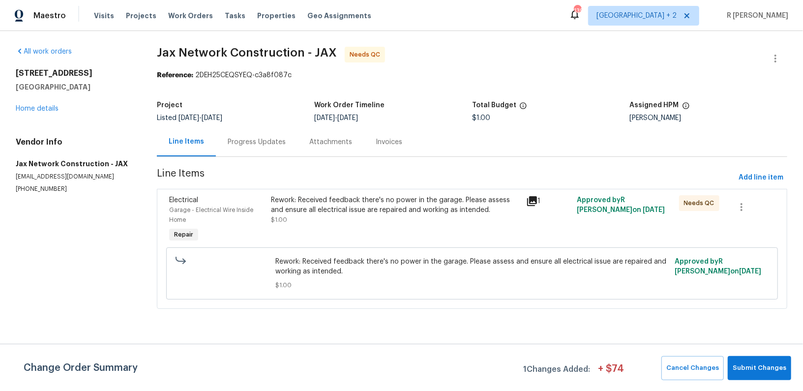
drag, startPoint x: 772, startPoint y: 345, endPoint x: 770, endPoint y: 365, distance: 19.7
click at [772, 346] on div "Change Order Summary 1 Changes Added: + $ 74 Cancel Changes Submit Changes" at bounding box center [401, 367] width 803 height 47
click at [770, 365] on span "Submit Changes" at bounding box center [760, 367] width 54 height 11
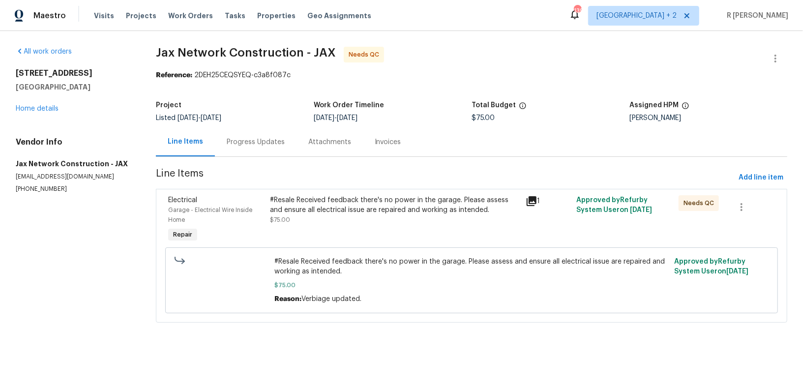
click at [29, 104] on div "3686 Smithfield St Jacksonville, FL 32217 Home details" at bounding box center [74, 90] width 117 height 45
click at [29, 106] on link "Home details" at bounding box center [37, 108] width 43 height 7
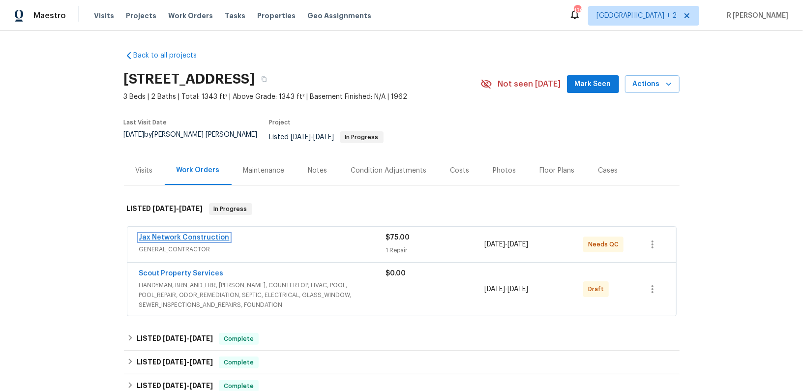
click at [186, 234] on link "Jax Network Construction" at bounding box center [184, 237] width 90 height 7
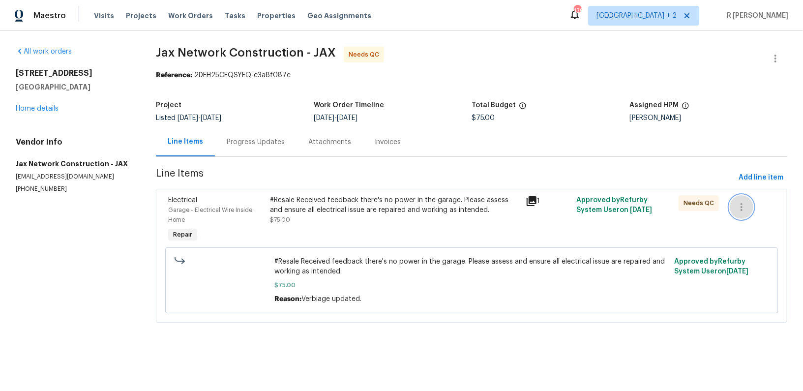
click at [733, 208] on button "button" at bounding box center [742, 207] width 24 height 24
click at [756, 207] on li "Cancel" at bounding box center [749, 207] width 38 height 16
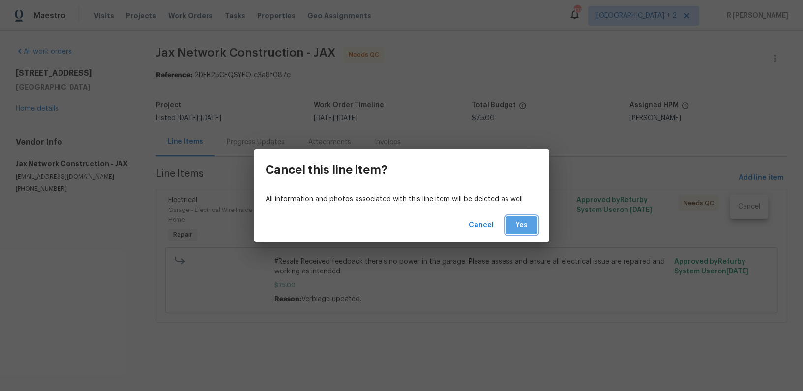
click at [527, 230] on span "Yes" at bounding box center [522, 225] width 16 height 12
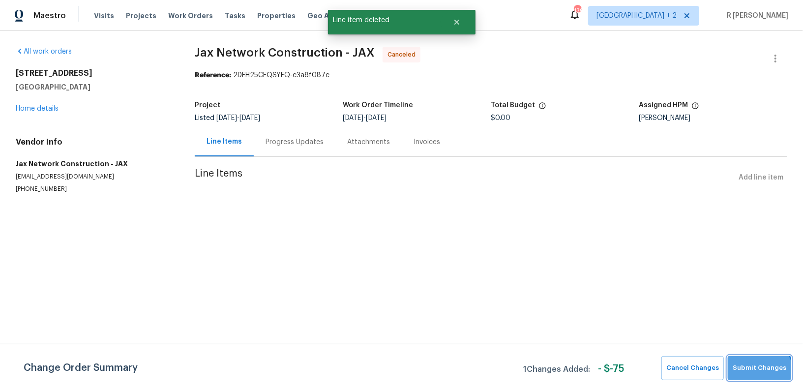
click at [754, 374] on button "Submit Changes" at bounding box center [759, 368] width 63 height 24
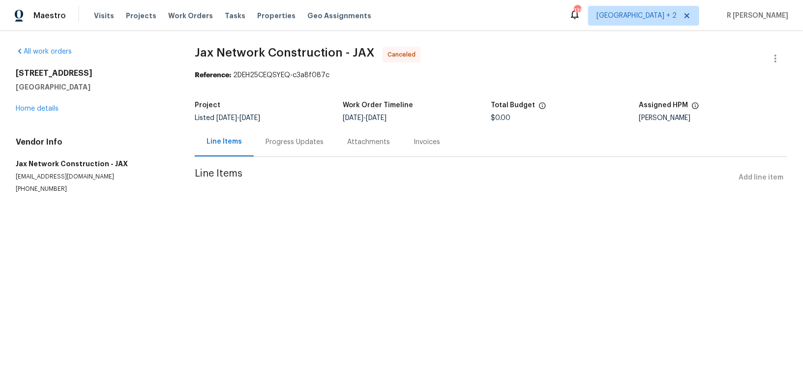
click at [295, 153] on div "Progress Updates" at bounding box center [295, 141] width 82 height 29
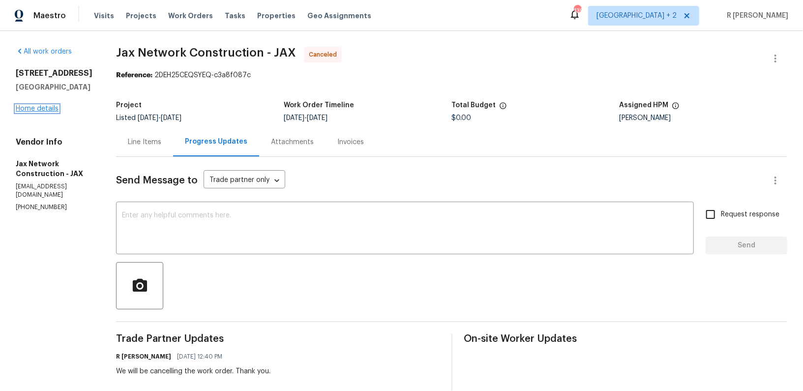
click at [35, 106] on link "Home details" at bounding box center [37, 108] width 43 height 7
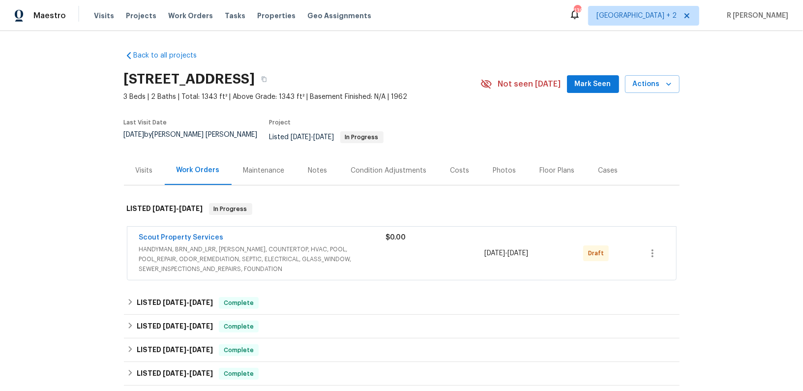
click at [154, 234] on span "Scout Property Services" at bounding box center [181, 238] width 85 height 10
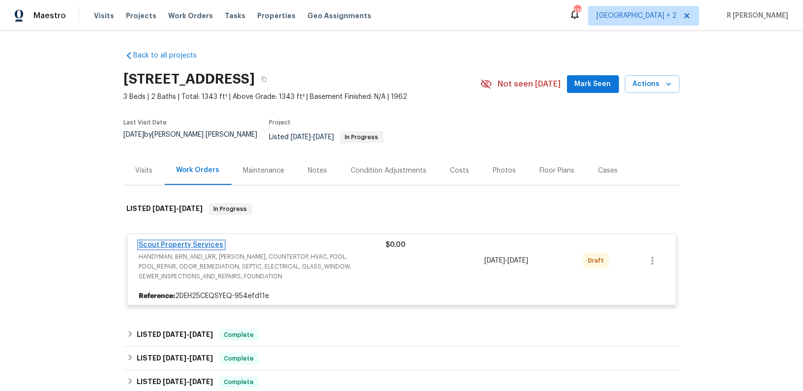
click at [148, 241] on link "Scout Property Services" at bounding box center [181, 244] width 85 height 7
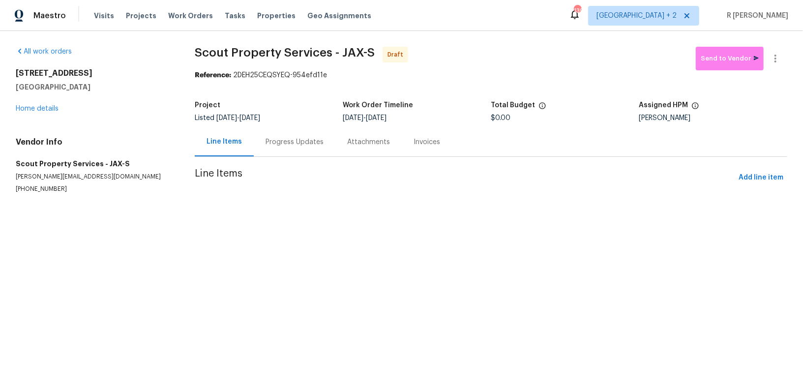
click at [304, 142] on div "Progress Updates" at bounding box center [295, 142] width 58 height 10
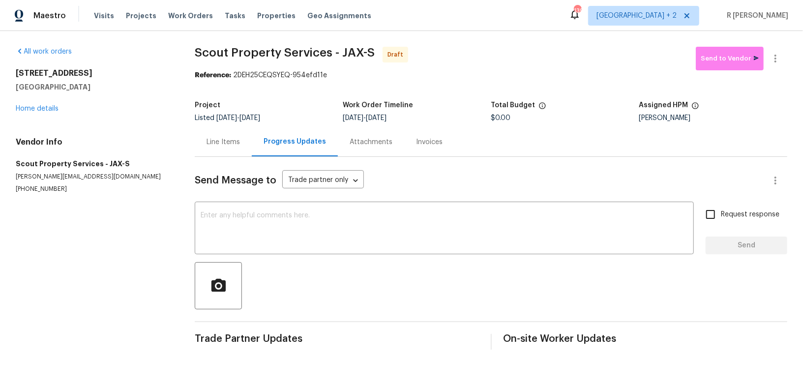
click at [328, 265] on div at bounding box center [491, 285] width 593 height 47
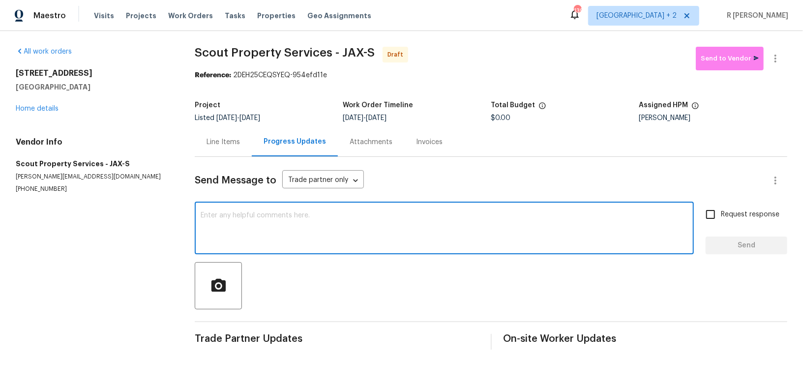
click at [309, 234] on textarea at bounding box center [444, 229] width 487 height 34
paste textarea "Hey, this is Yogesh from Opendoor. I’m confirming you received the WO for the p…"
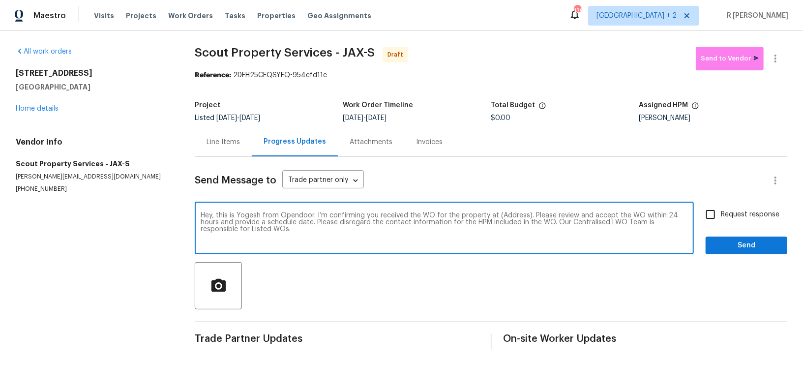
click at [512, 219] on textarea "Hey, this is Yogesh from Opendoor. I’m confirming you received the WO for the p…" at bounding box center [444, 229] width 487 height 34
click at [513, 214] on textarea "Hey, this is Yogesh from Opendoor. I’m confirming you received the WO for the p…" at bounding box center [444, 229] width 487 height 34
paste textarea "3686 Smithfield St, Jacksonville, FL 32217"
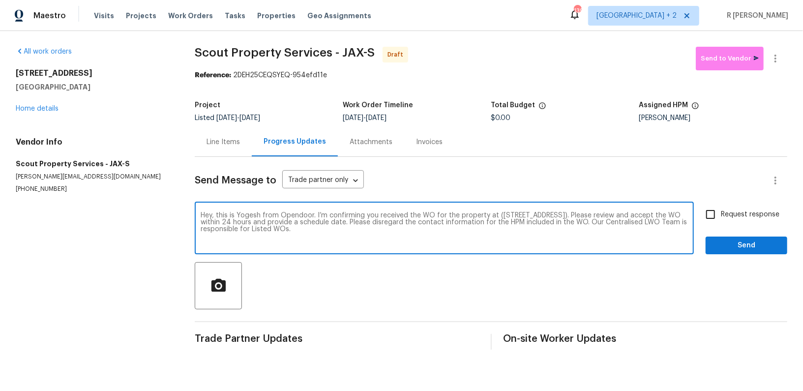
type textarea "Hey, this is Yogesh from Opendoor. I’m confirming you received the WO for the p…"
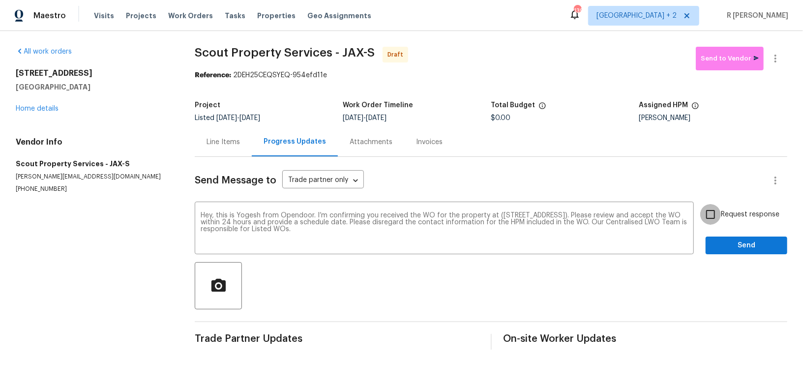
click at [719, 217] on input "Request response" at bounding box center [710, 214] width 21 height 21
checkbox input "true"
click at [717, 238] on button "Send" at bounding box center [747, 246] width 82 height 18
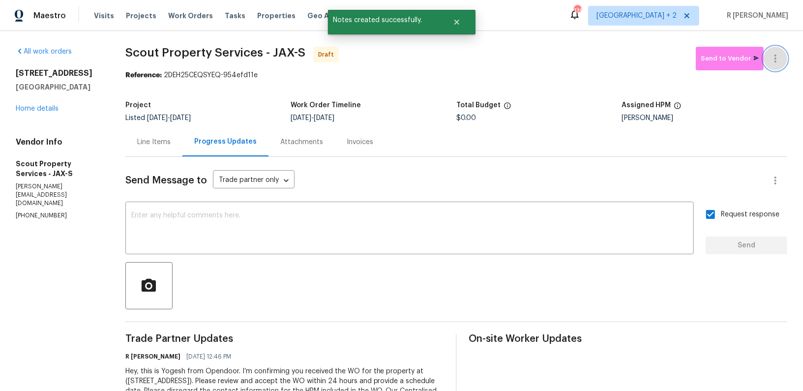
click at [776, 69] on button "button" at bounding box center [776, 59] width 24 height 24
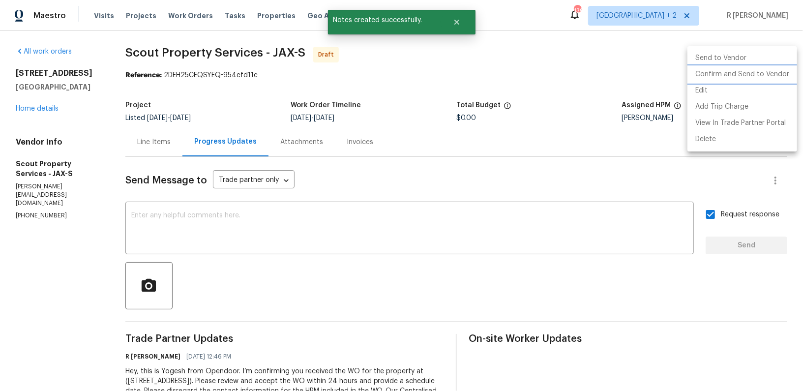
click at [760, 69] on li "Confirm and Send to Vendor" at bounding box center [742, 74] width 110 height 16
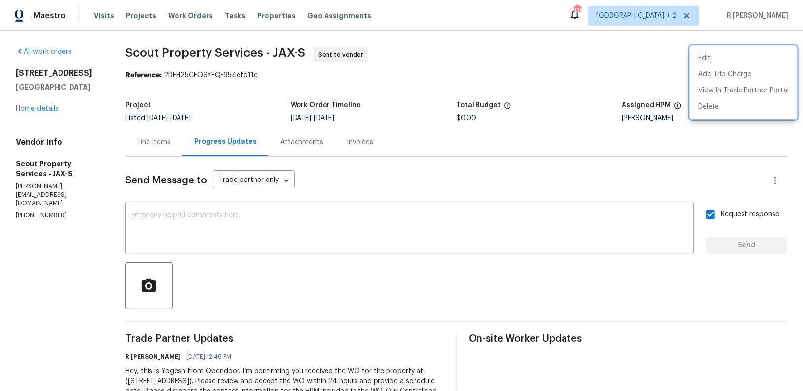
click at [41, 109] on div at bounding box center [401, 195] width 803 height 391
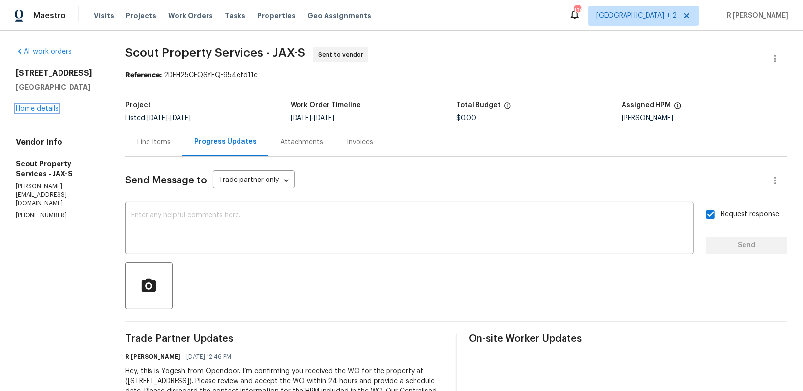
click at [41, 109] on link "Home details" at bounding box center [37, 108] width 43 height 7
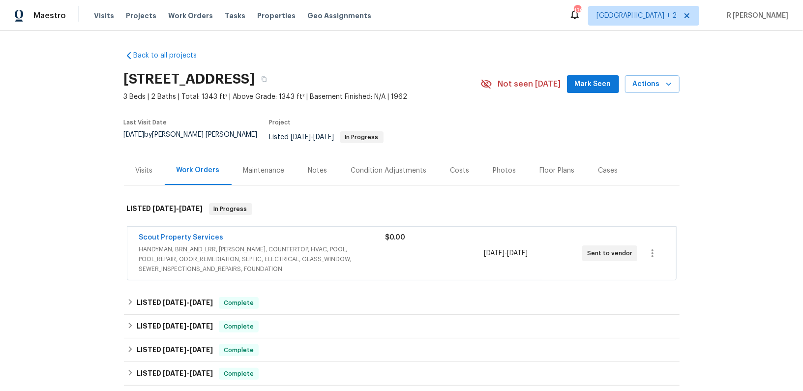
drag, startPoint x: 230, startPoint y: 227, endPoint x: 0, endPoint y: 249, distance: 230.7
click at [0, 249] on div "Back to all projects 3686 Smithfield St, Jacksonville, FL 32217 3 Beds | 2 Bath…" at bounding box center [401, 211] width 803 height 360
drag, startPoint x: 226, startPoint y: 229, endPoint x: 129, endPoint y: 231, distance: 96.9
click at [129, 231] on div "Scout Property Services HANDYMAN, BRN_AND_LRR, WELLS, COUNTERTOP, HVAC, POOL, P…" at bounding box center [401, 253] width 549 height 53
copy link "Scout Property Services"
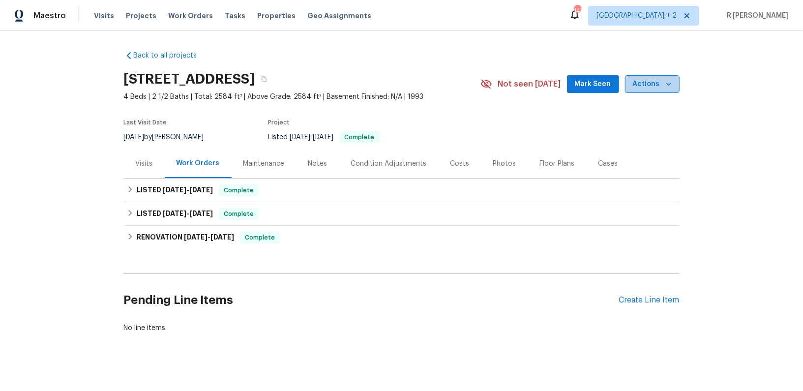
click at [666, 83] on icon "button" at bounding box center [669, 84] width 10 height 10
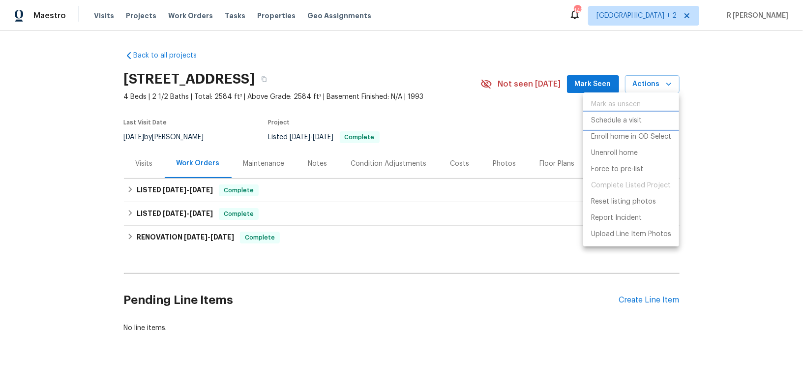
click at [623, 117] on p "Schedule a visit" at bounding box center [616, 121] width 51 height 10
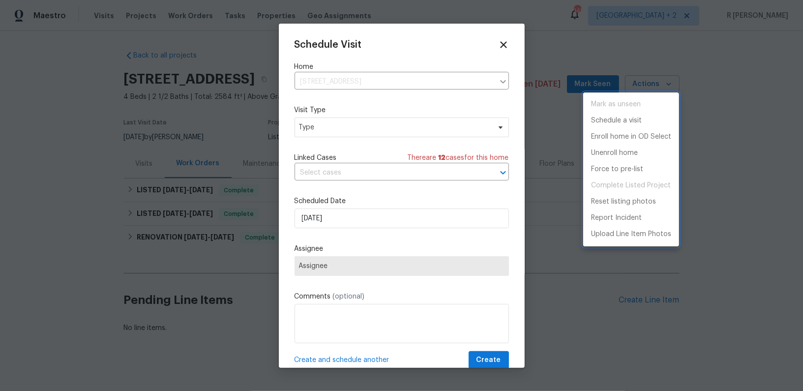
click at [323, 126] on div at bounding box center [401, 195] width 803 height 391
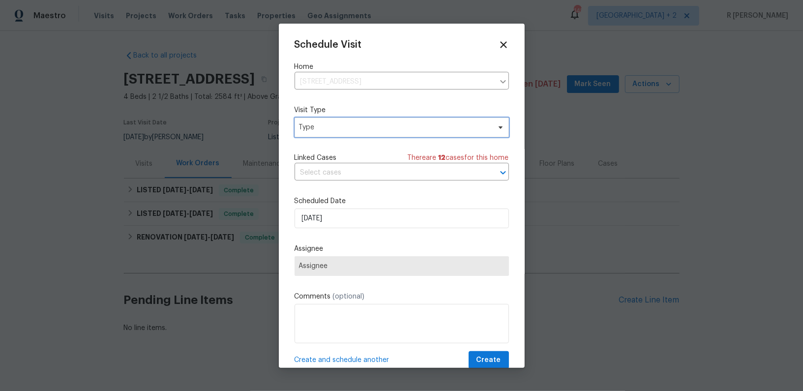
click at [325, 131] on span "Type" at bounding box center [394, 127] width 191 height 10
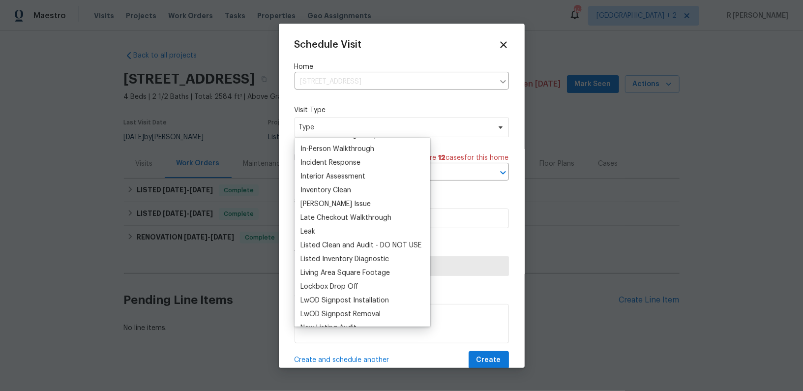
scroll to position [338, 0]
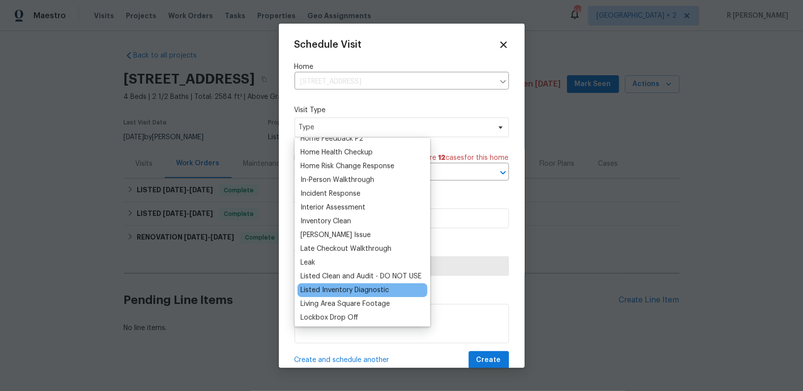
click at [327, 285] on div "Listed Inventory Diagnostic" at bounding box center [344, 290] width 89 height 10
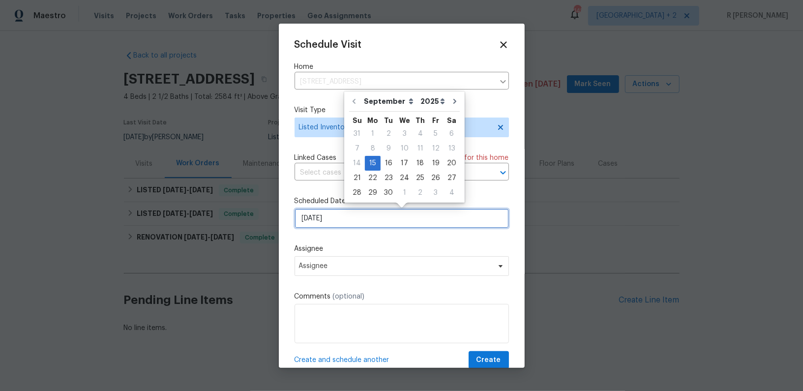
click at [363, 216] on input "[DATE]" at bounding box center [402, 219] width 214 height 20
click at [415, 159] on div "18" at bounding box center [420, 163] width 15 height 14
type input "[DATE]"
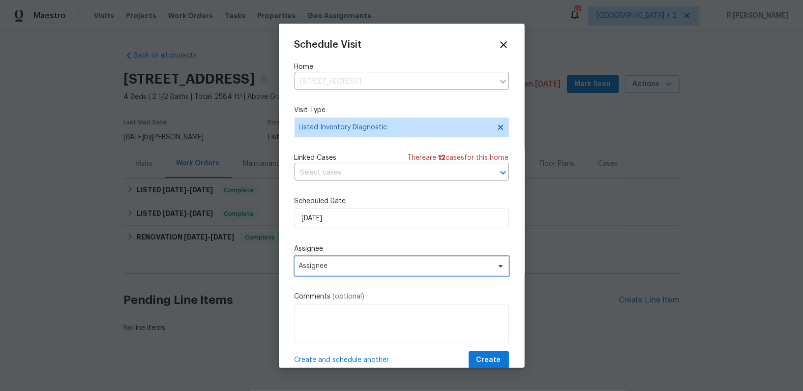
click at [347, 265] on span "Assignee" at bounding box center [395, 266] width 193 height 8
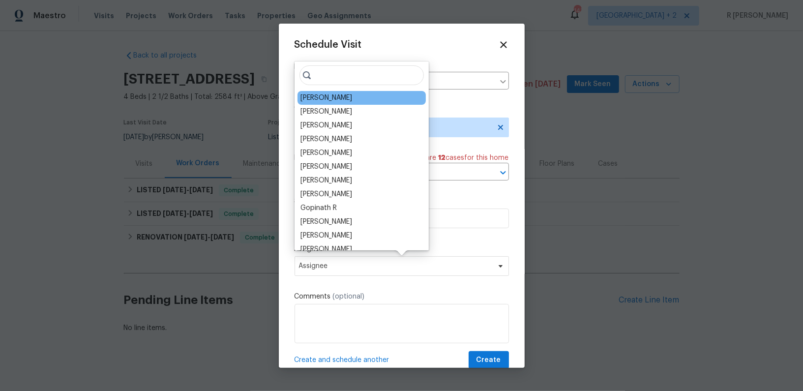
click at [333, 102] on div "[PERSON_NAME]" at bounding box center [362, 98] width 128 height 14
click at [331, 97] on div "[PERSON_NAME]" at bounding box center [362, 98] width 128 height 14
click at [358, 97] on div "[PERSON_NAME]" at bounding box center [362, 98] width 128 height 14
click at [357, 97] on div "[PERSON_NAME]" at bounding box center [362, 98] width 128 height 14
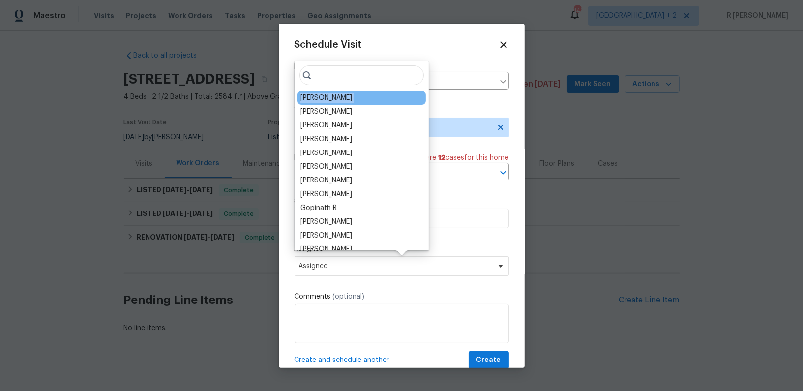
click at [357, 97] on div "[PERSON_NAME]" at bounding box center [362, 98] width 128 height 14
click at [463, 117] on div "Visit Type Listed Inventory Diagnostic" at bounding box center [402, 121] width 214 height 32
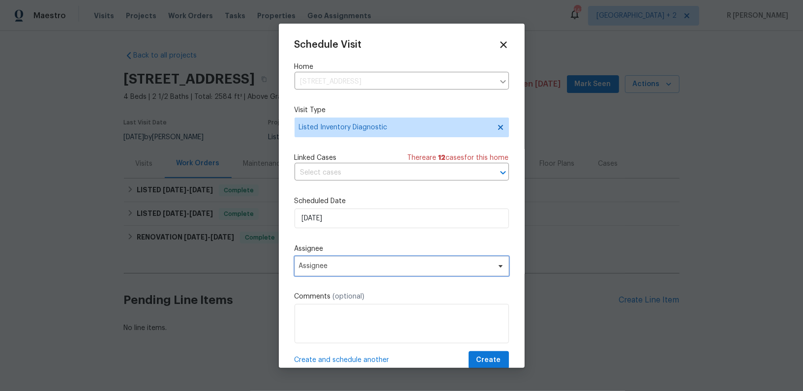
click at [319, 265] on span "Assignee" at bounding box center [395, 266] width 193 height 8
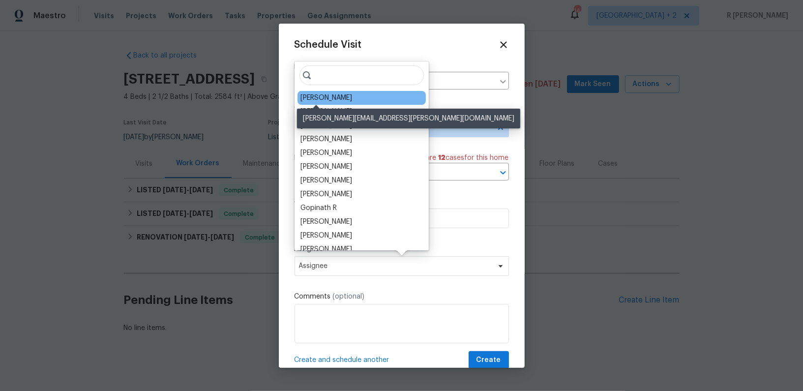
click at [311, 95] on div "[PERSON_NAME]" at bounding box center [326, 98] width 52 height 10
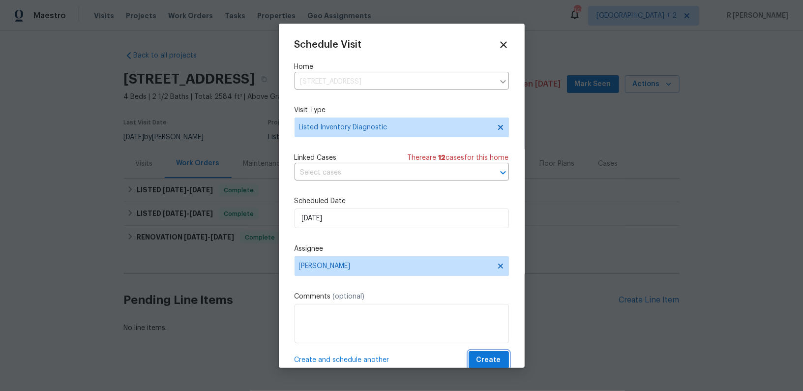
click at [491, 359] on span "Create" at bounding box center [489, 360] width 25 height 12
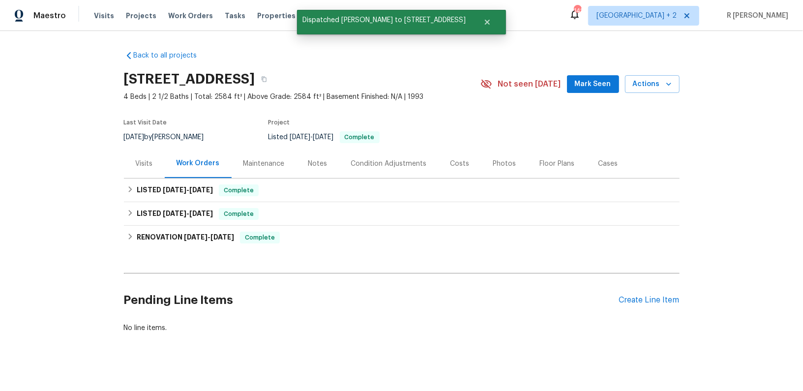
click at [142, 164] on div "Visits" at bounding box center [144, 164] width 17 height 10
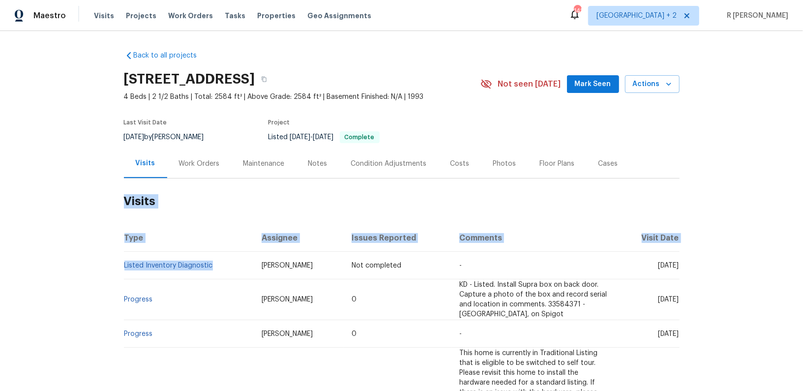
drag, startPoint x: 225, startPoint y: 264, endPoint x: 33, endPoint y: 245, distance: 192.7
click at [33, 245] on div "Back to all projects [STREET_ADDRESS] 4 Beds | 2 1/2 Baths | Total: 2584 ft² | …" at bounding box center [401, 211] width 803 height 360
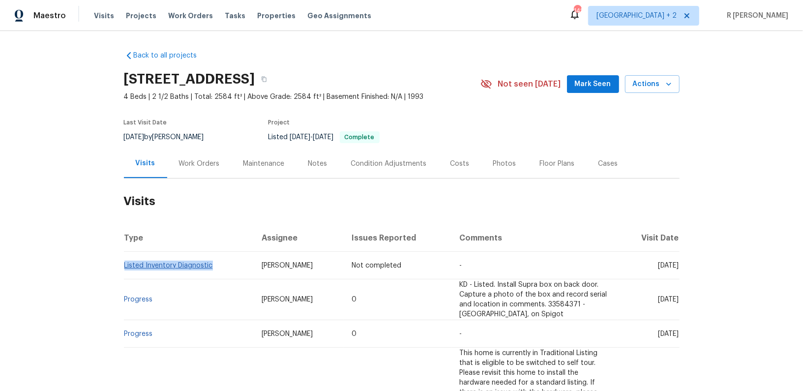
drag, startPoint x: 220, startPoint y: 265, endPoint x: 124, endPoint y: 268, distance: 96.0
click at [124, 268] on td "Listed Inventory Diagnostic" at bounding box center [189, 266] width 130 height 28
copy link "Listed Inventory Diagnostic"
